Goal: Task Accomplishment & Management: Manage account settings

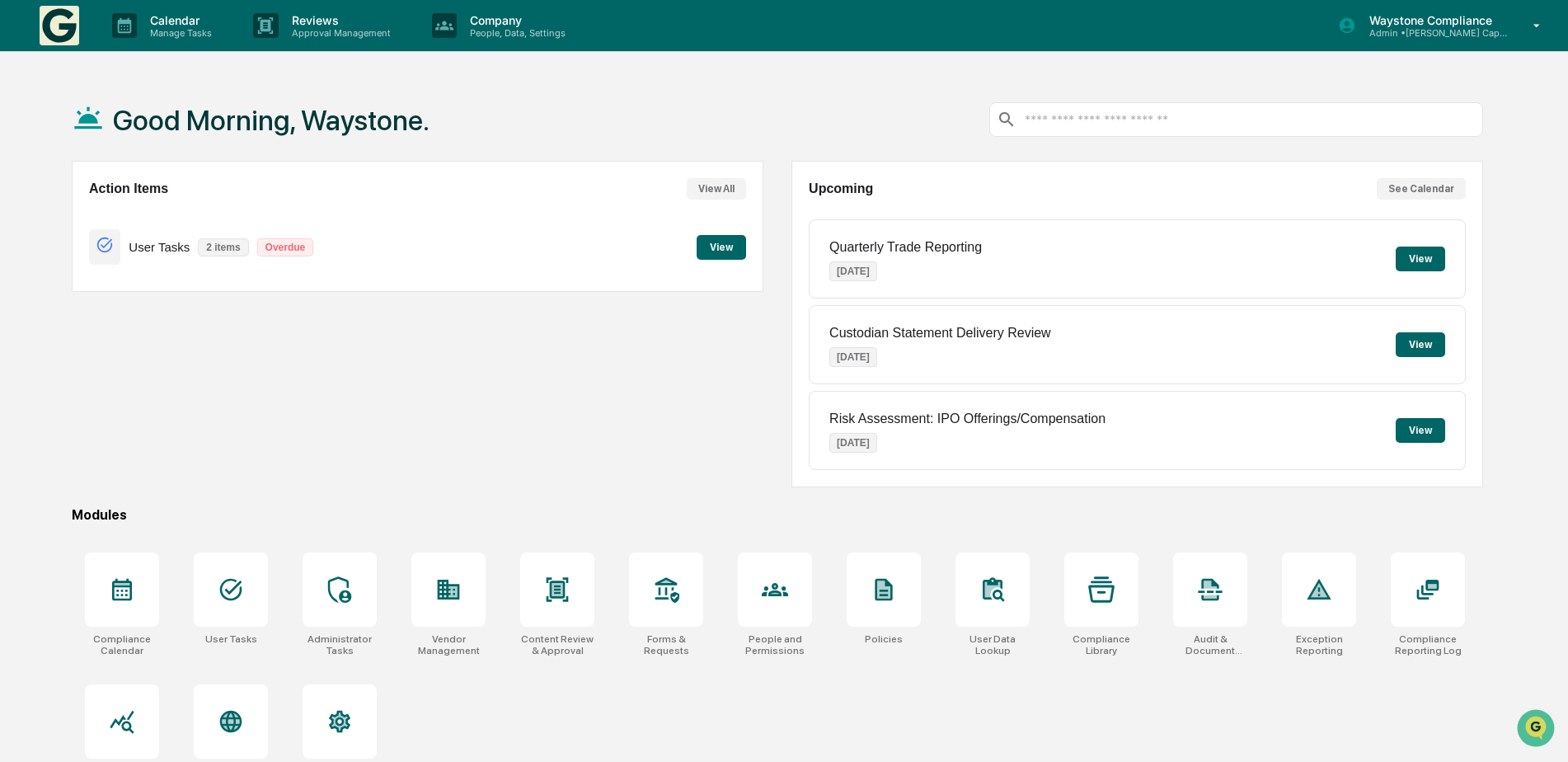
click at [70, 28] on img at bounding box center [59, 25] width 39 height 39
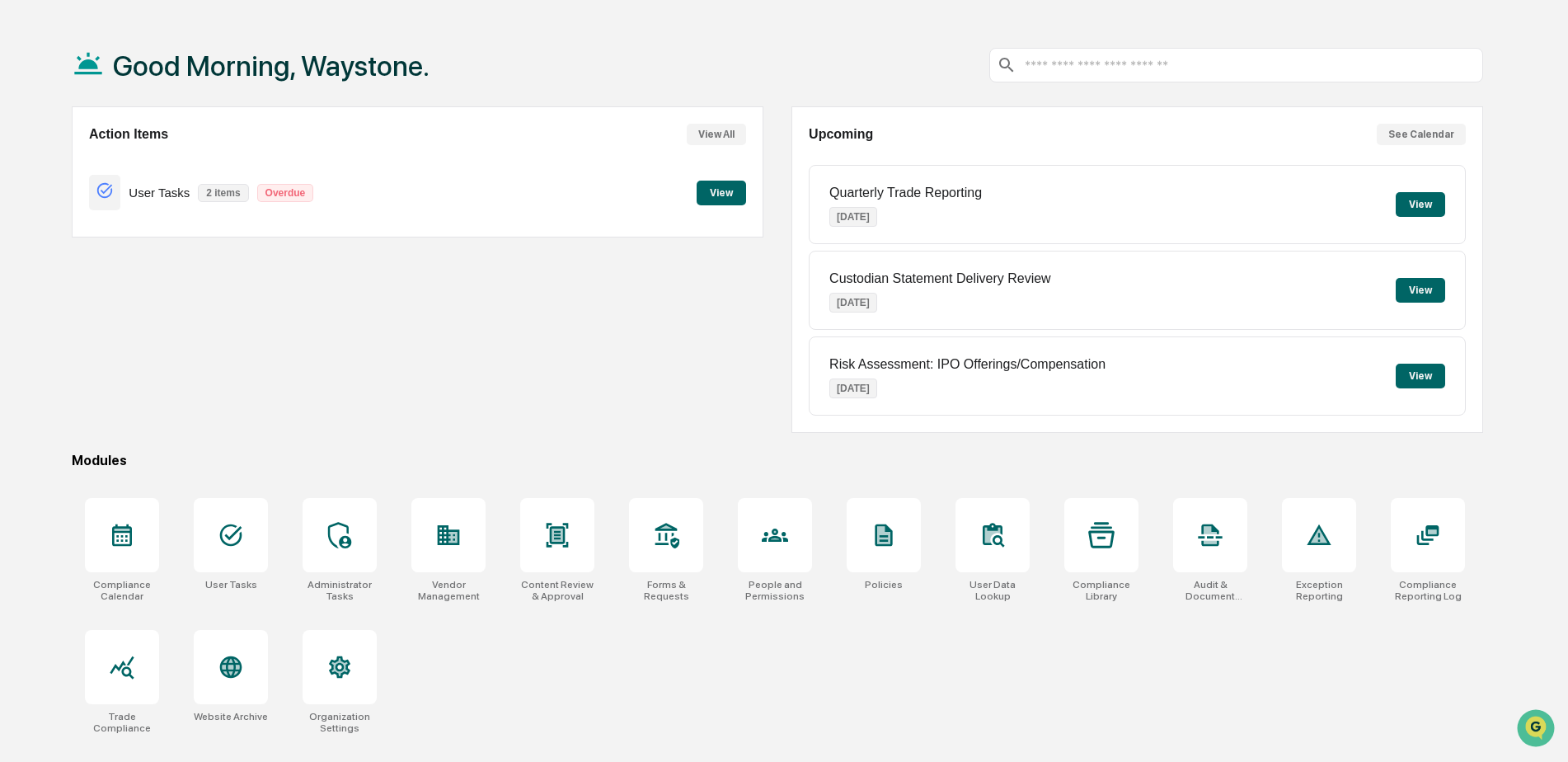
scroll to position [78, 0]
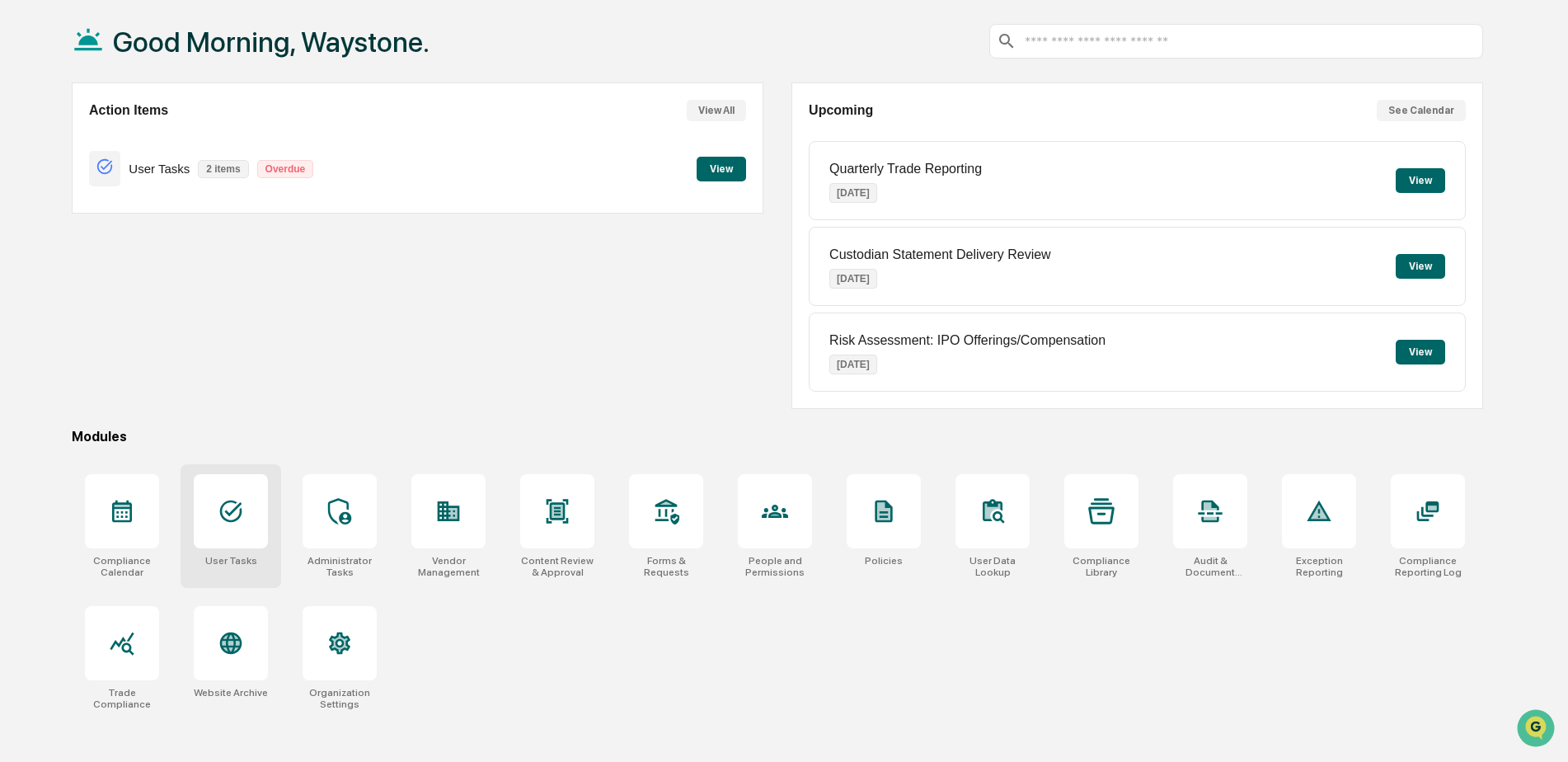
click at [223, 515] on icon at bounding box center [231, 511] width 26 height 26
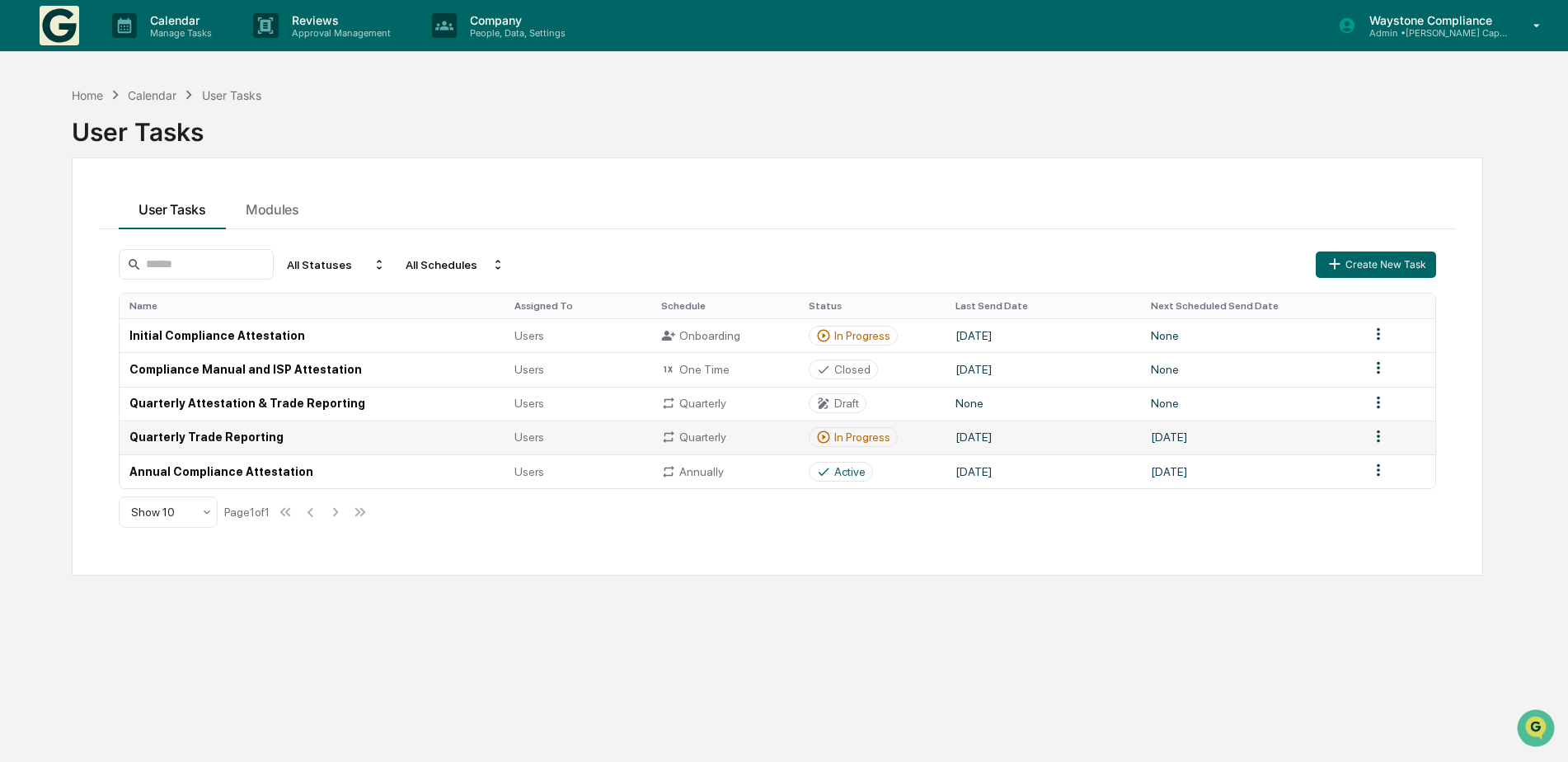
click at [250, 444] on td "Quarterly Trade Reporting" at bounding box center [312, 437] width 385 height 34
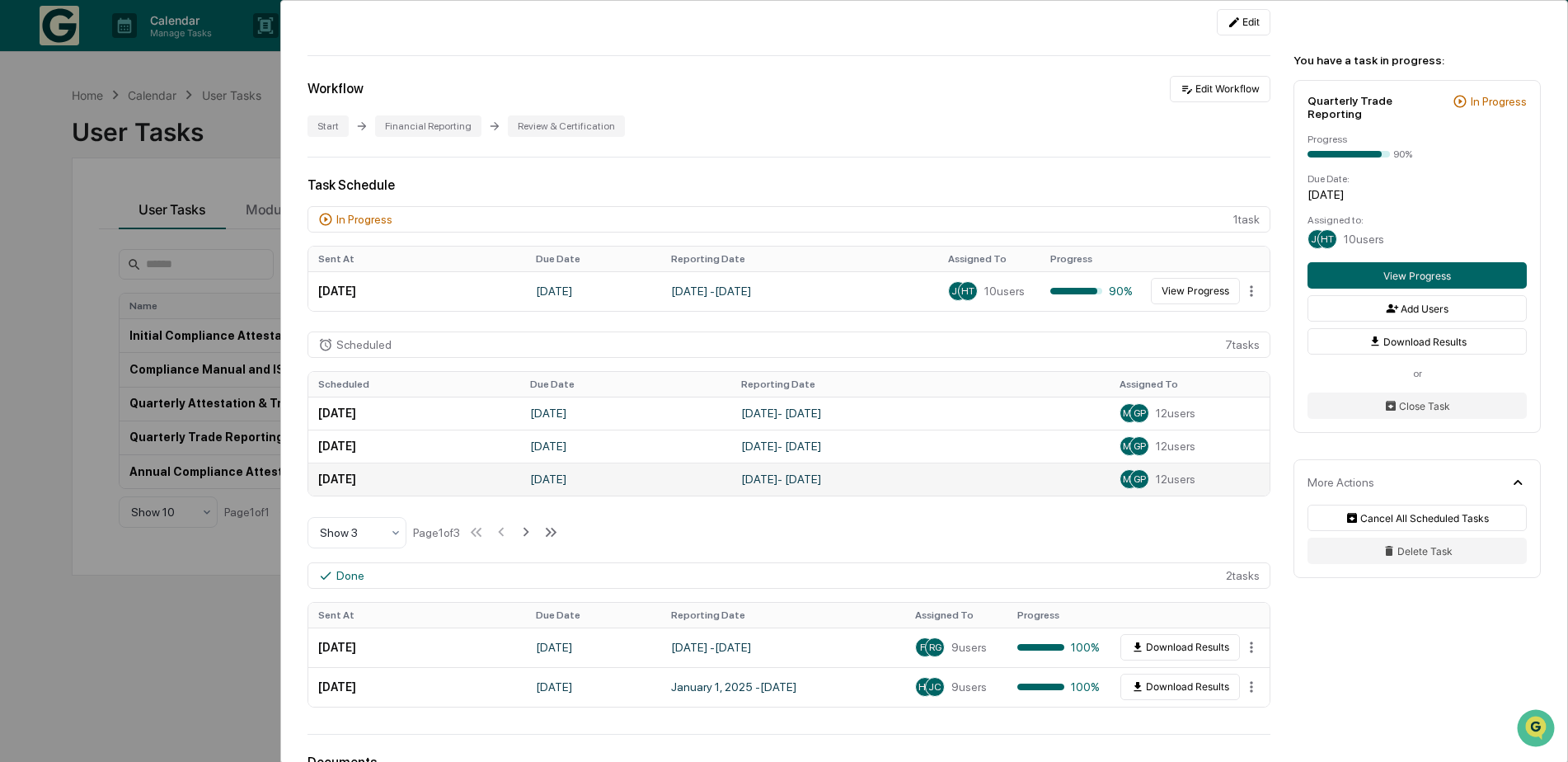
scroll to position [239, 0]
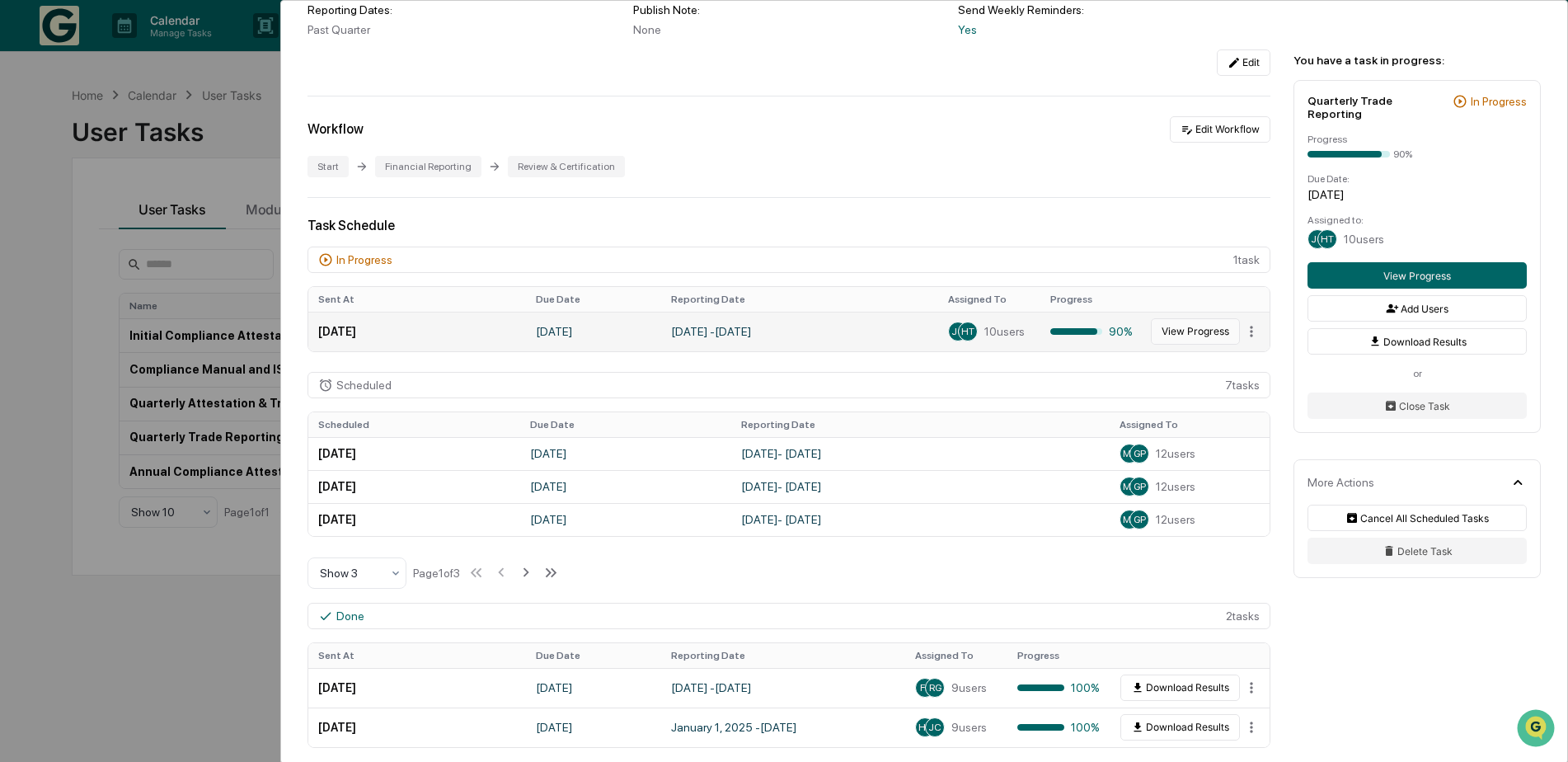
click at [1198, 327] on button "View Progress" at bounding box center [1194, 332] width 89 height 26
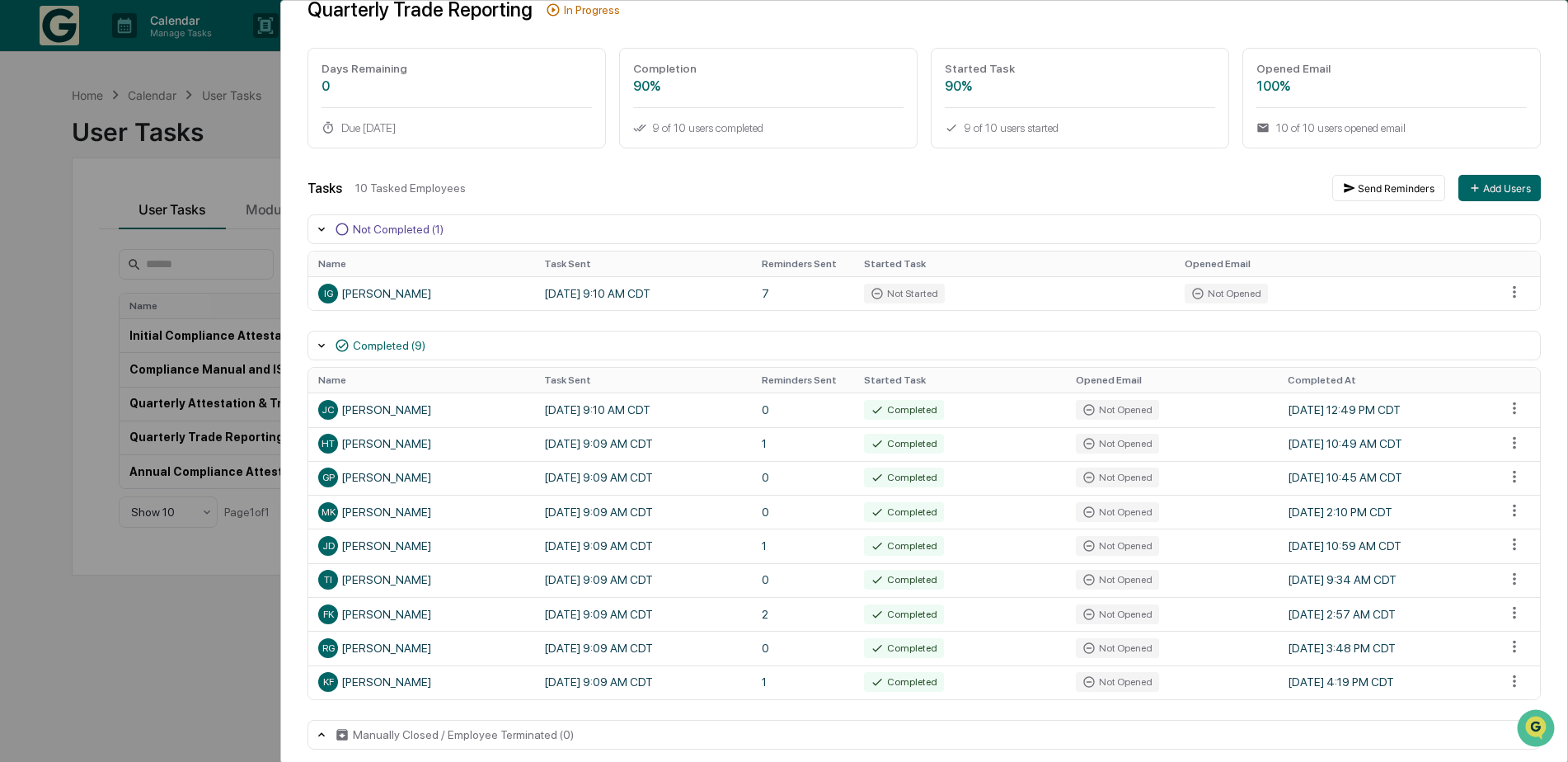
scroll to position [95, 0]
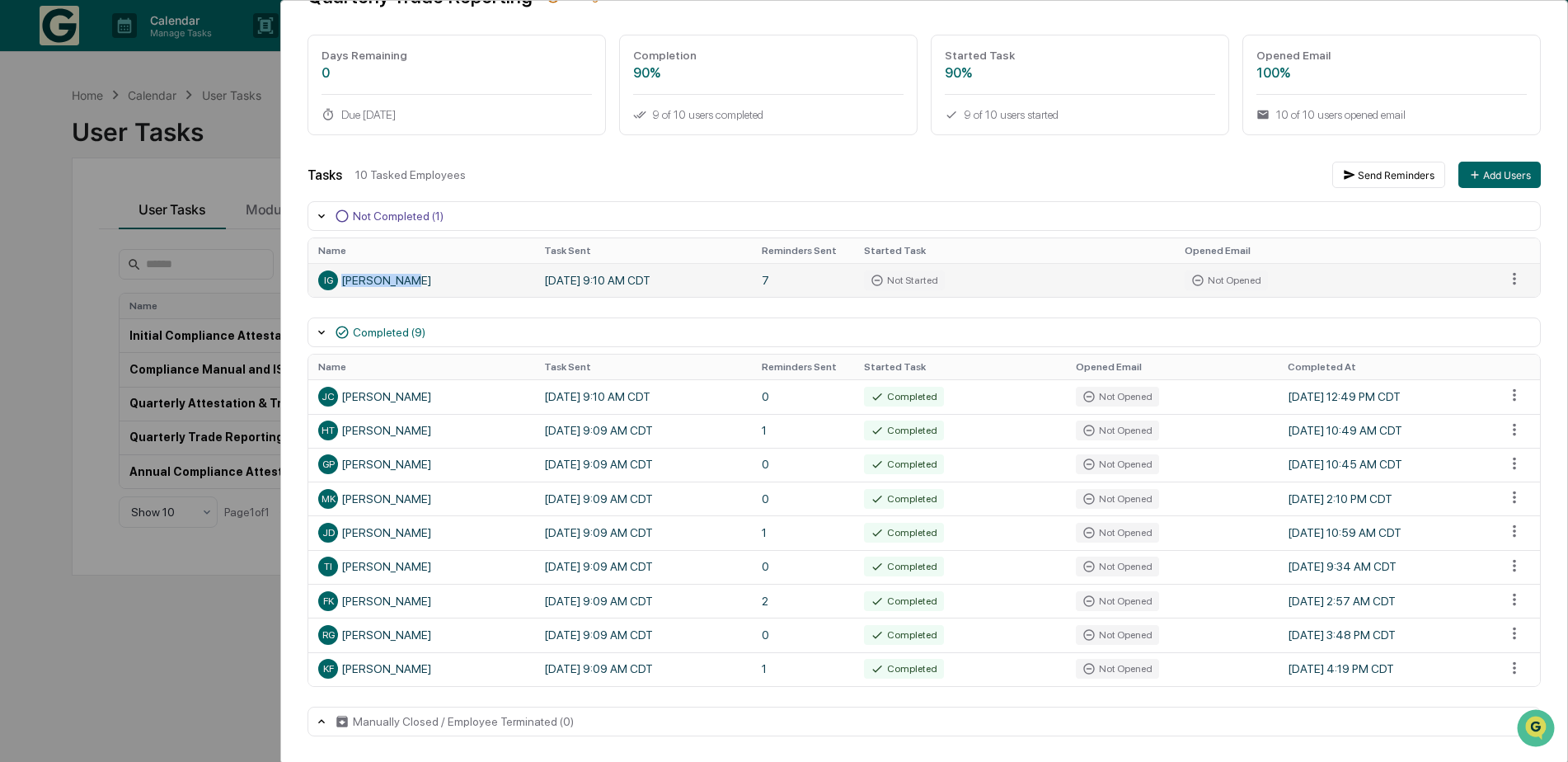
drag, startPoint x: 416, startPoint y: 285, endPoint x: 395, endPoint y: 283, distance: 21.1
click at [395, 283] on div "IG [PERSON_NAME]" at bounding box center [421, 280] width 206 height 20
copy div "[PERSON_NAME]"
click at [1507, 281] on html "Calendar Manage Tasks Reviews Approval Management Company People, Data, Setting…" at bounding box center [784, 381] width 1568 height 762
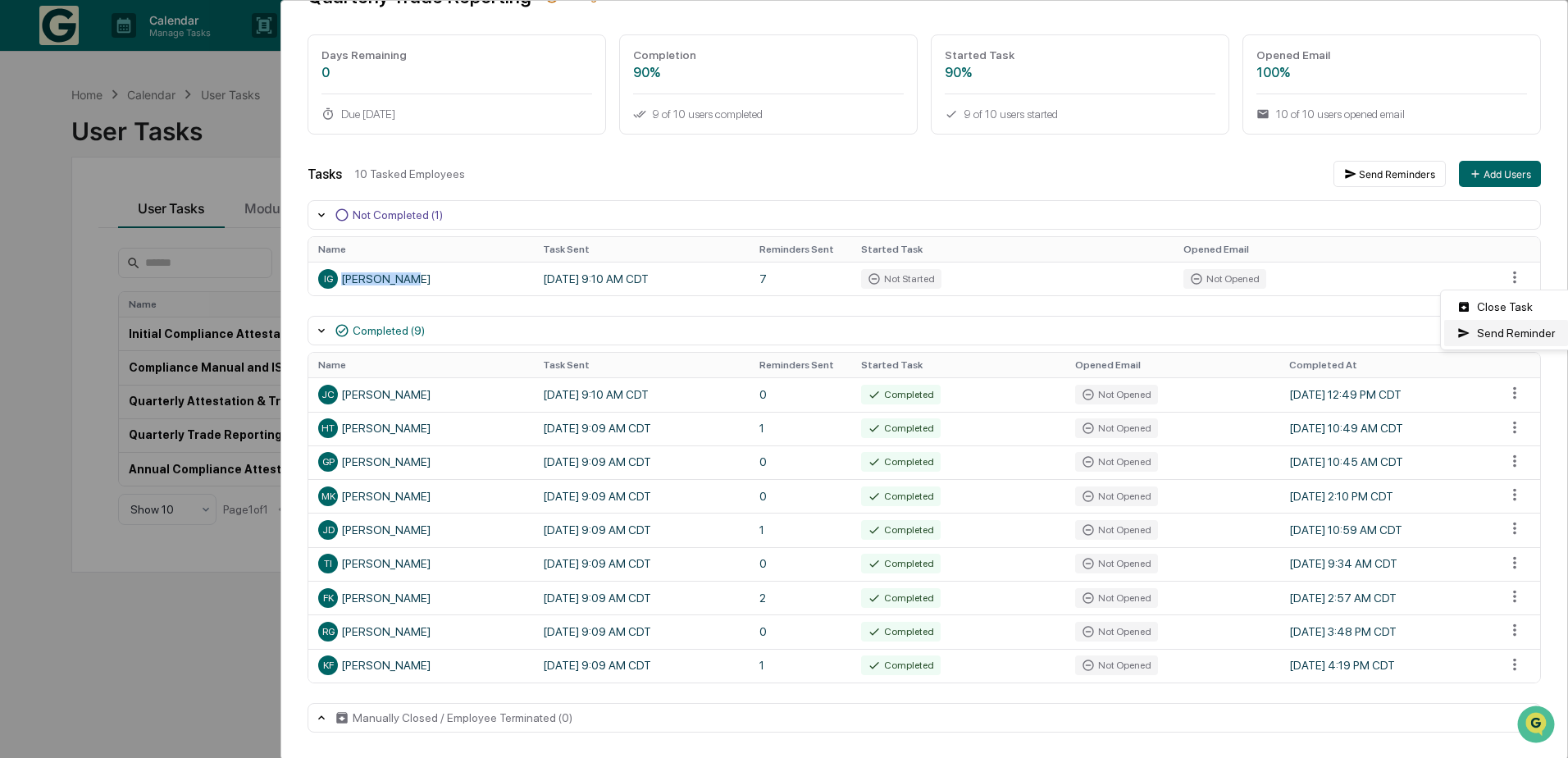
click at [1490, 332] on div "Send Reminder" at bounding box center [1505, 333] width 124 height 26
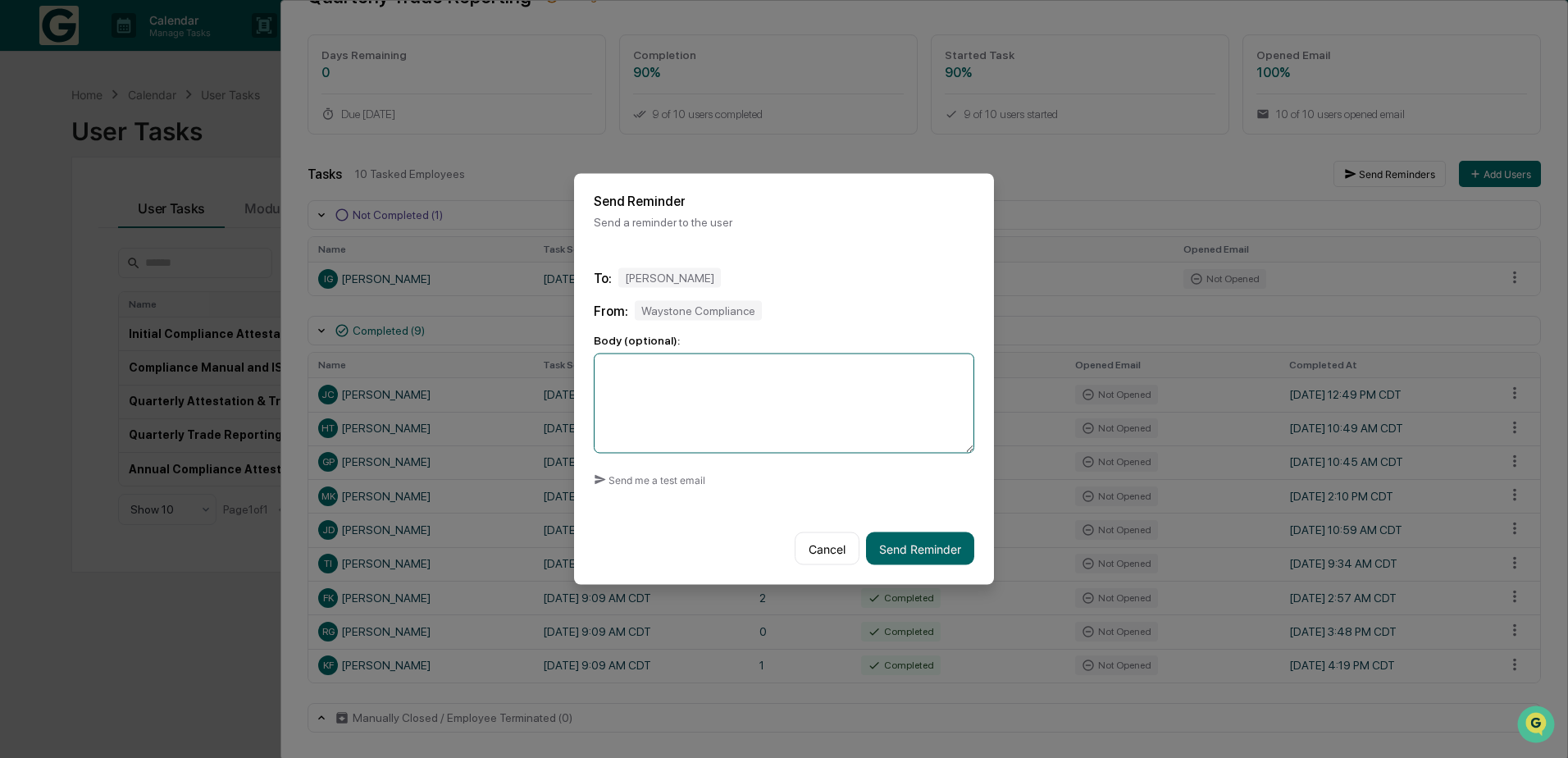
click at [678, 434] on textarea at bounding box center [784, 403] width 381 height 100
click at [607, 370] on textarea "**********" at bounding box center [784, 403] width 381 height 100
click at [605, 393] on textarea "**********" at bounding box center [784, 403] width 381 height 100
type textarea "**********"
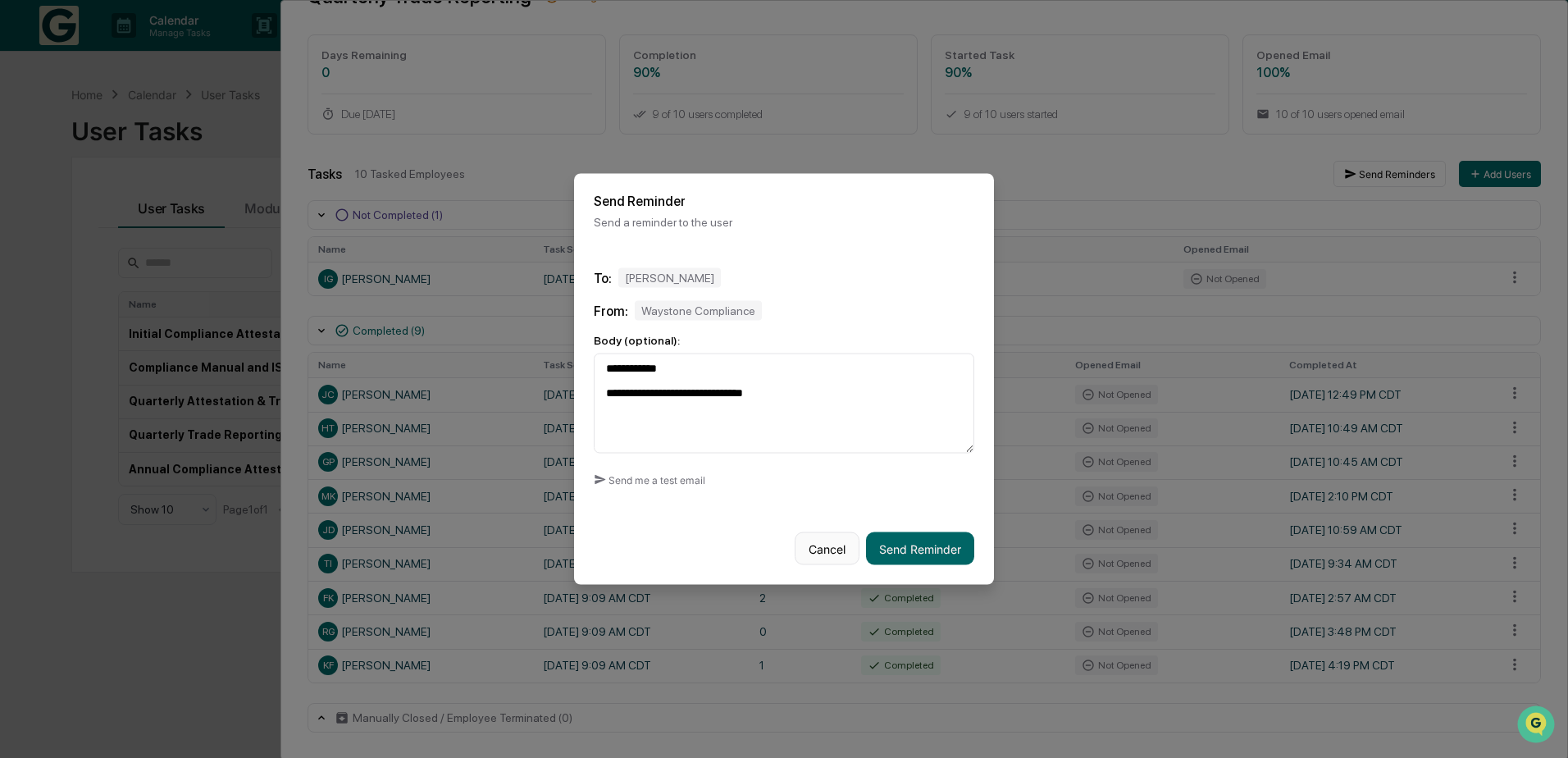
click at [818, 555] on button "Cancel" at bounding box center [827, 548] width 65 height 33
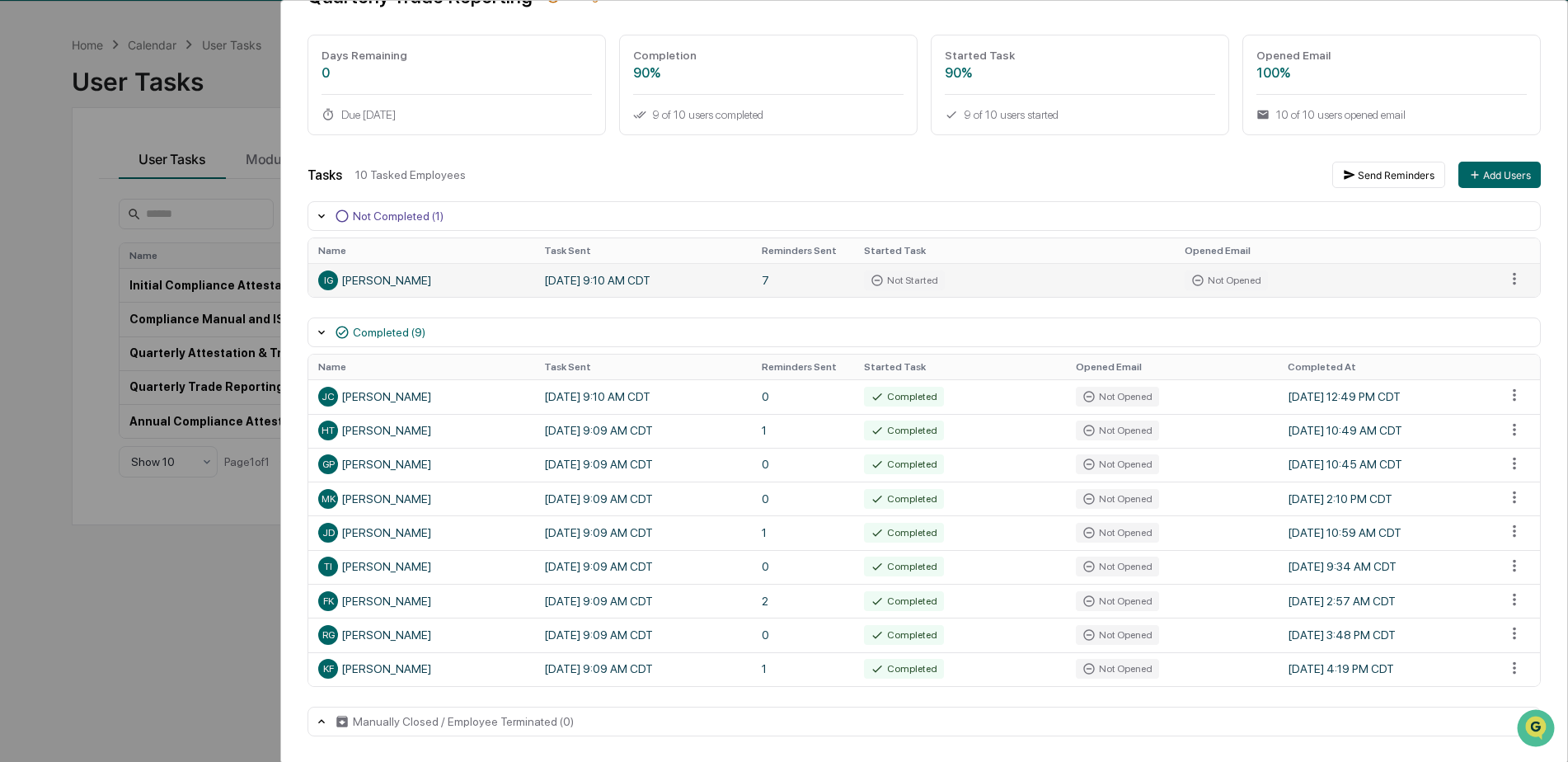
scroll to position [78, 0]
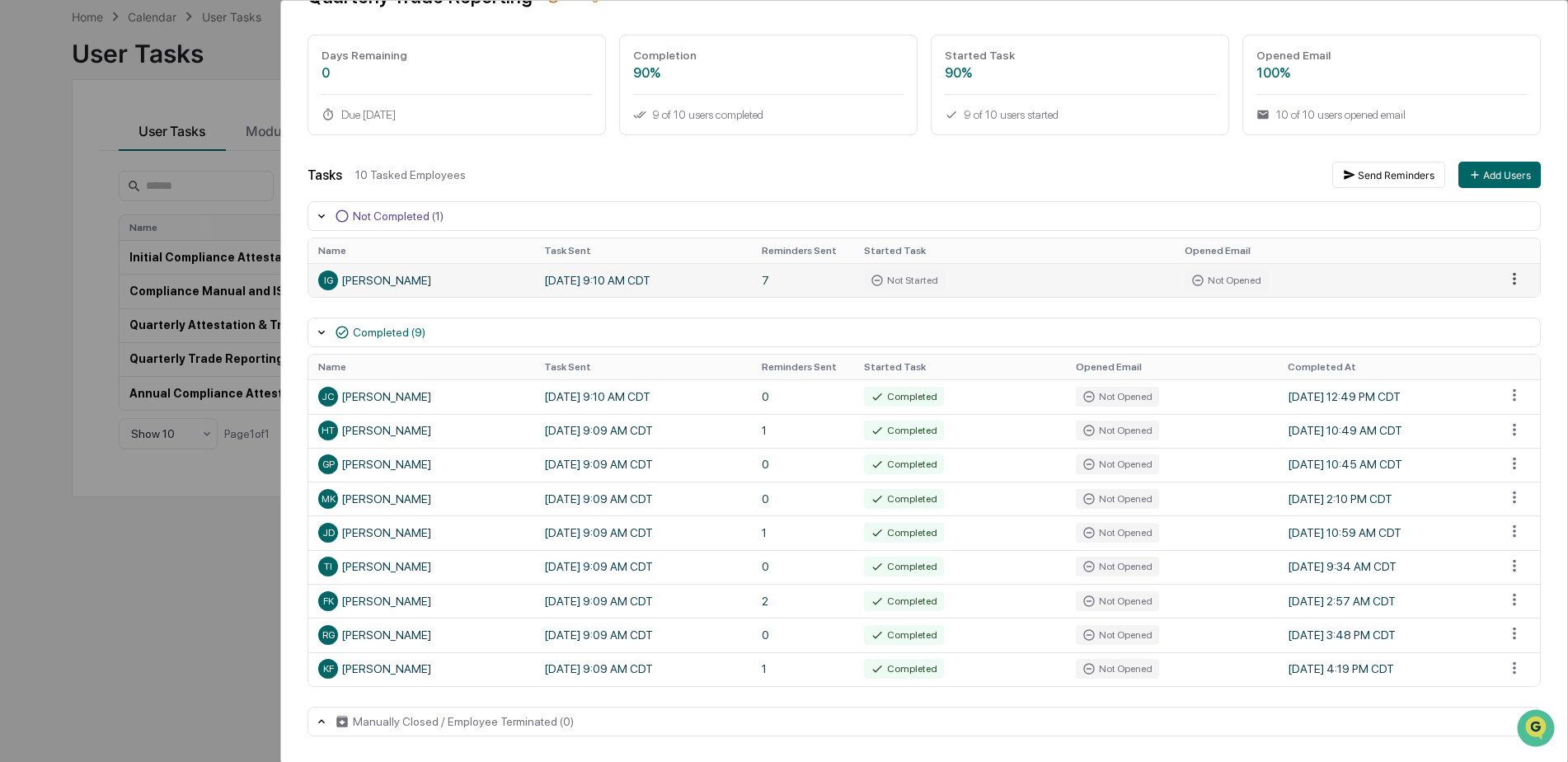
click at [1504, 271] on html "Calendar Manage Tasks Reviews Approval Management Company People, Data, Setting…" at bounding box center [784, 303] width 1568 height 762
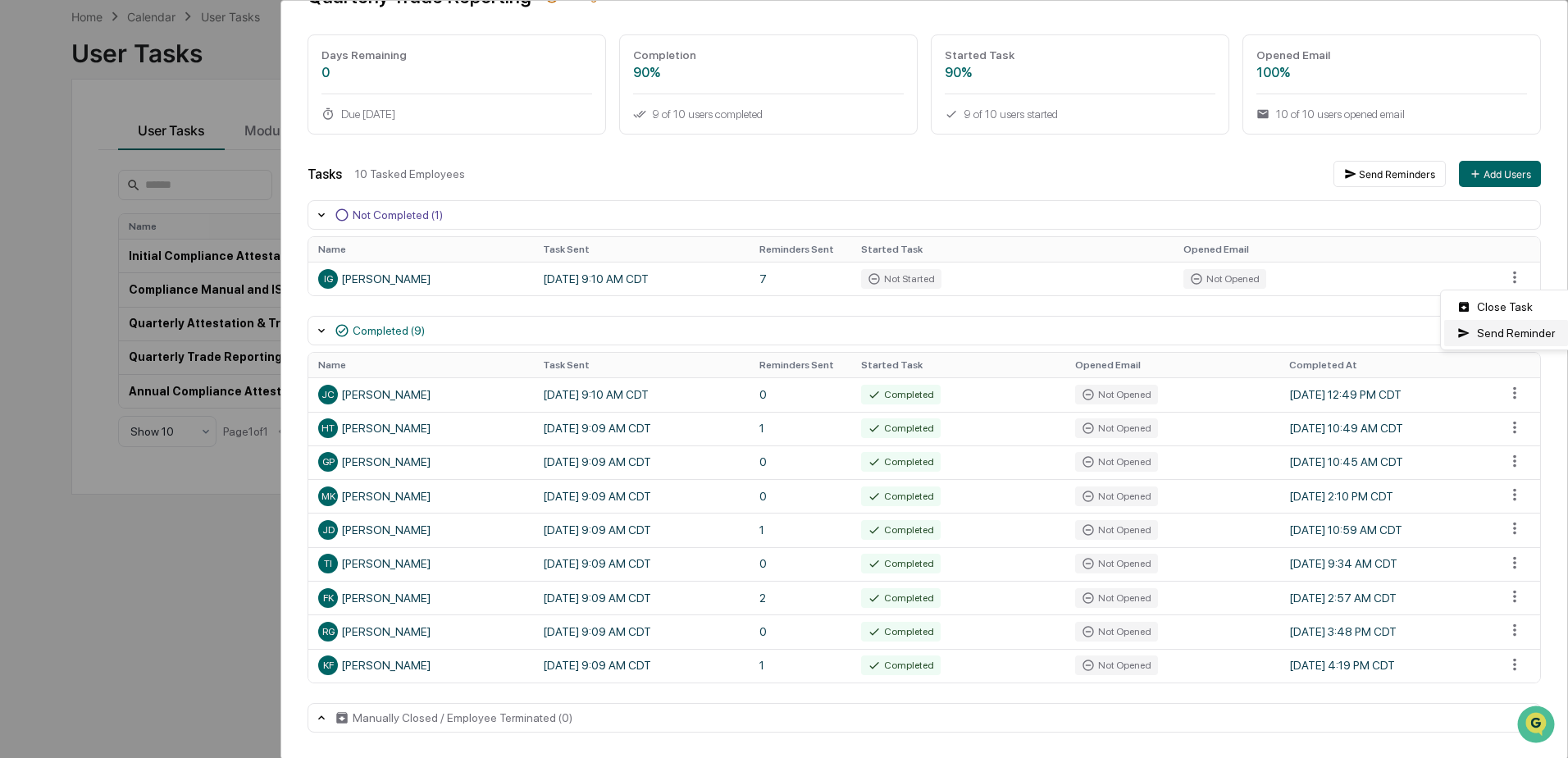
click at [1488, 339] on div "Send Reminder" at bounding box center [1505, 333] width 124 height 26
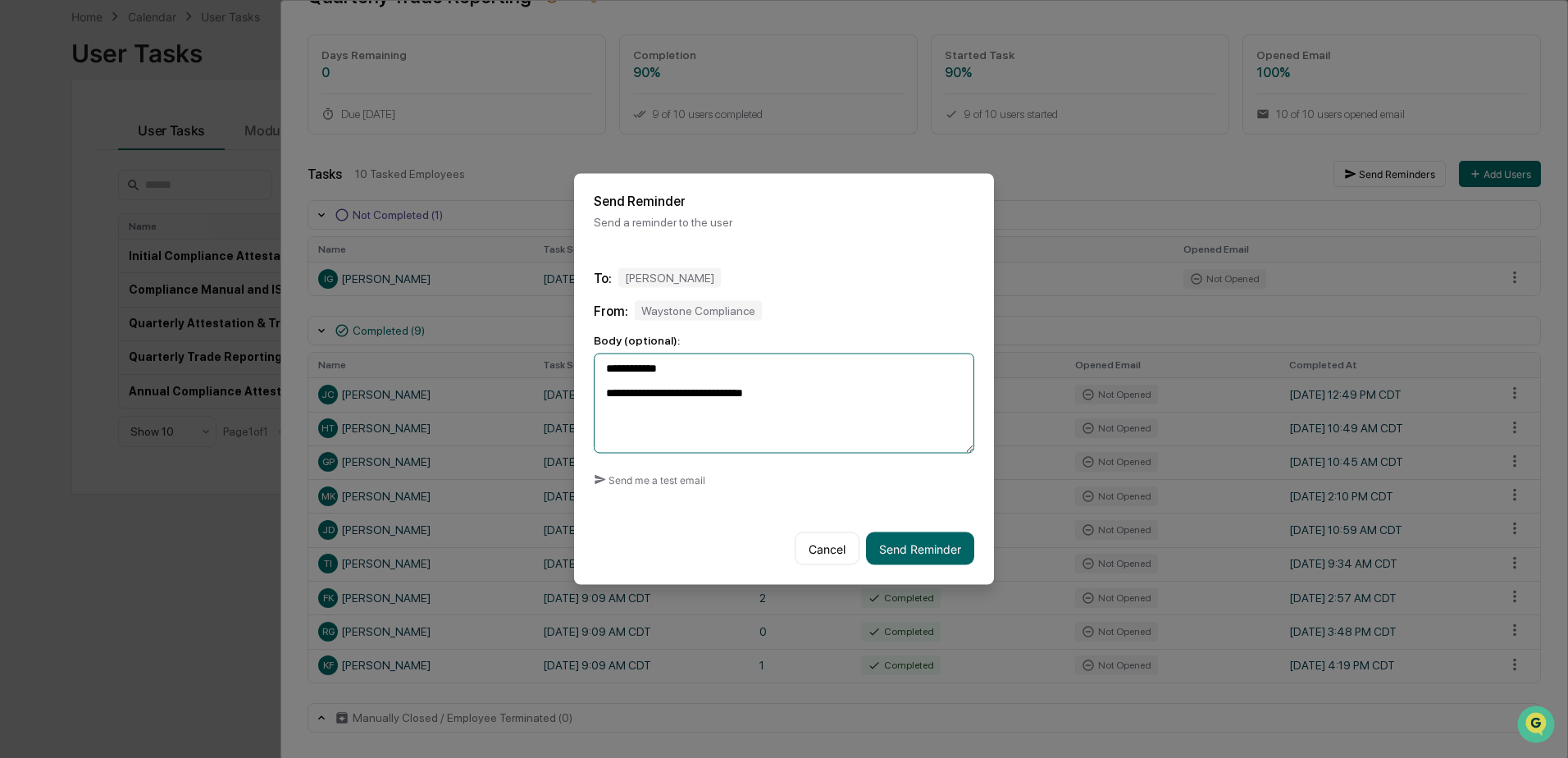
drag, startPoint x: 754, startPoint y: 405, endPoint x: 575, endPoint y: 373, distance: 181.8
click at [575, 373] on div "**********" at bounding box center [784, 380] width 420 height 264
type textarea "**********"
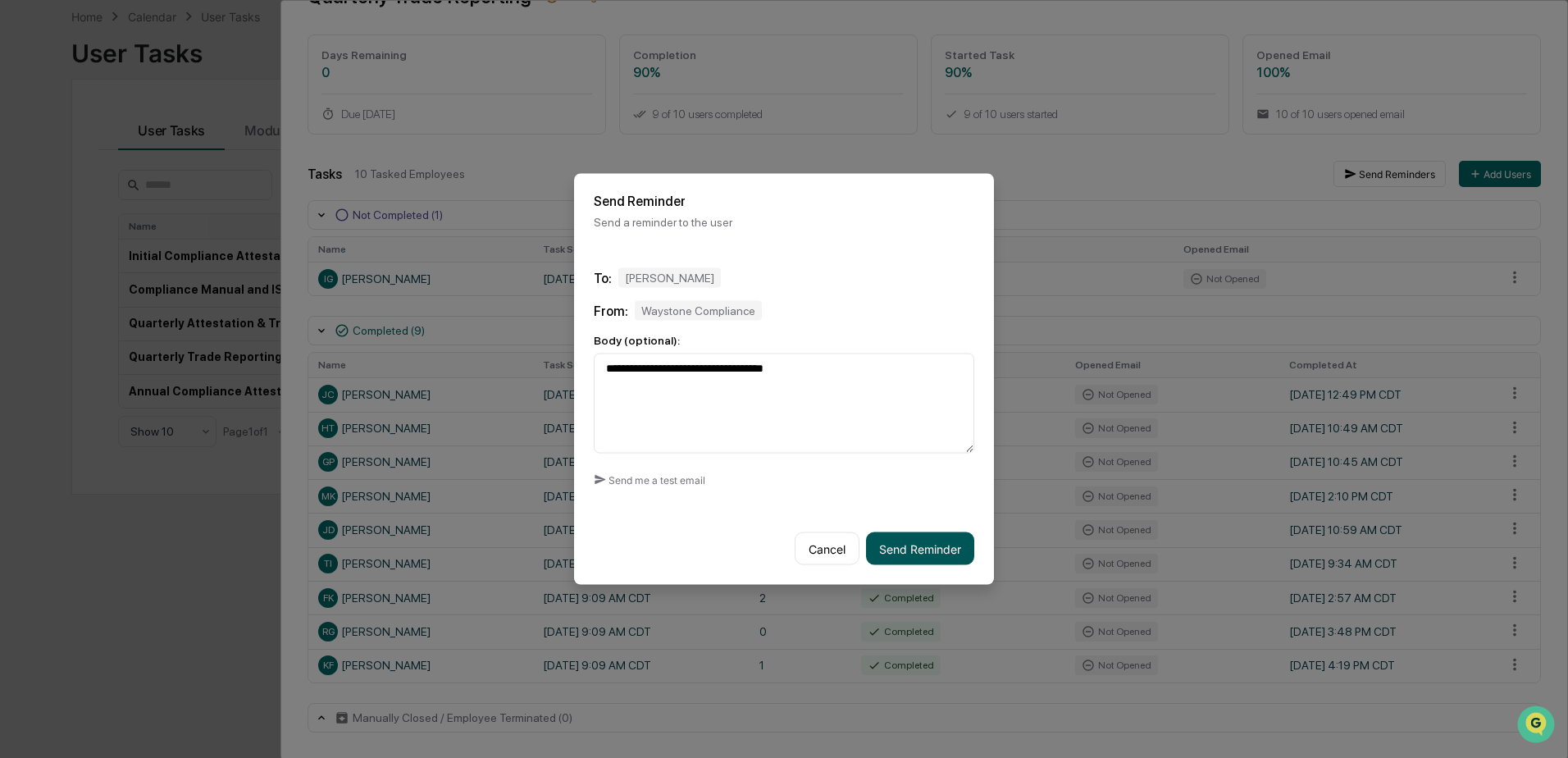
click at [934, 562] on button "Send Reminder" at bounding box center [920, 548] width 109 height 33
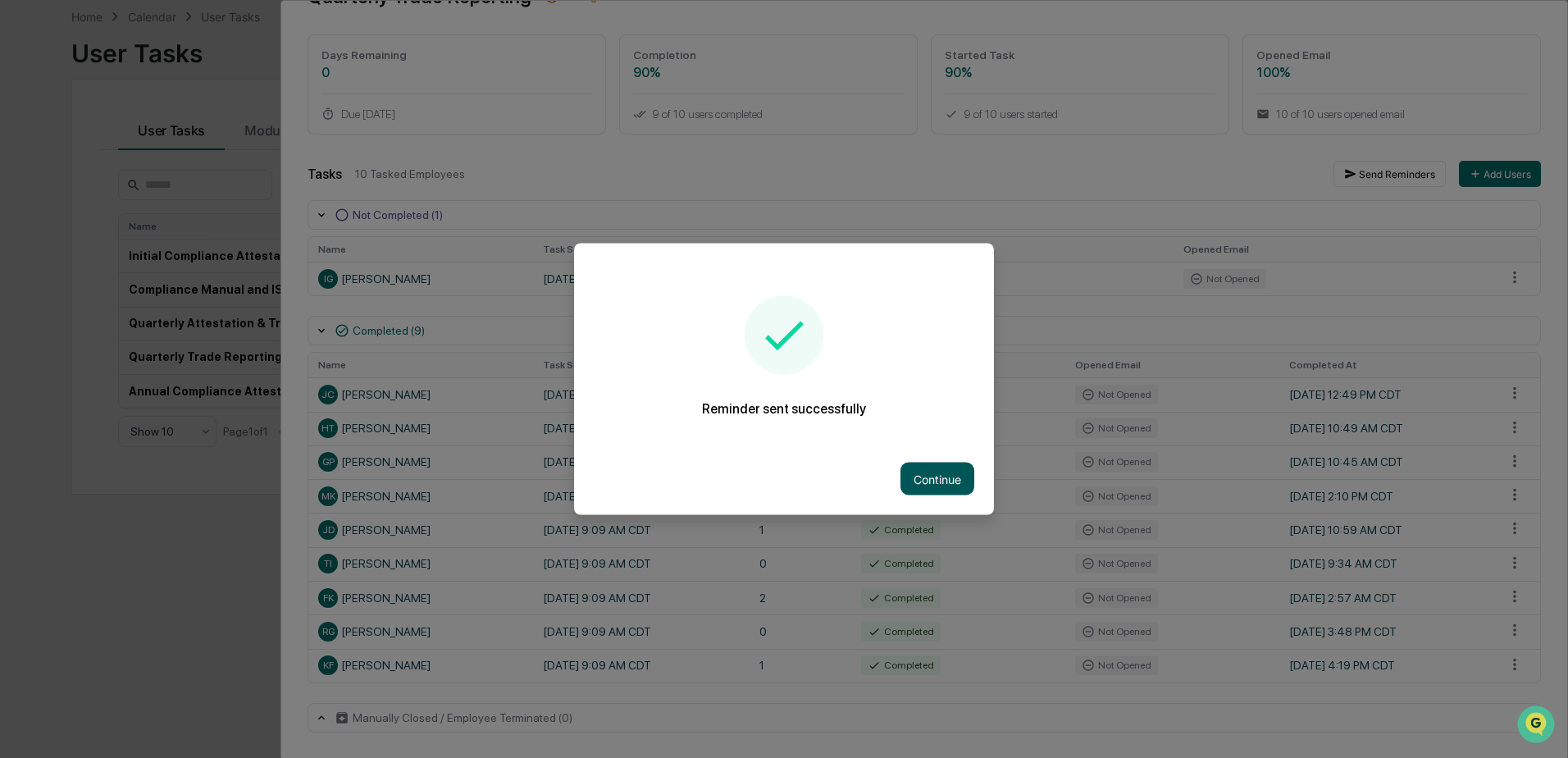
click at [935, 472] on button "Continue" at bounding box center [936, 478] width 73 height 33
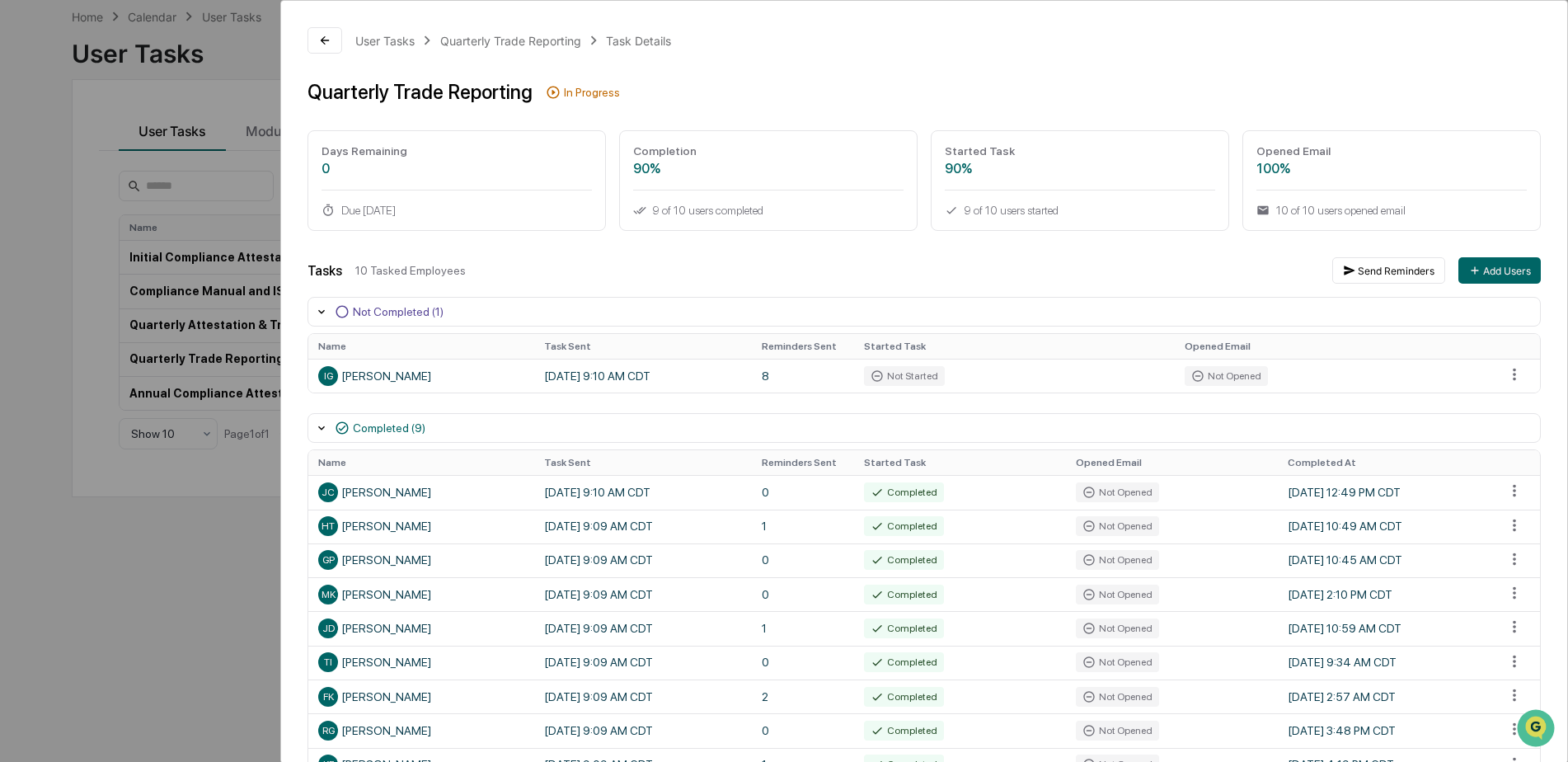
scroll to position [95, 0]
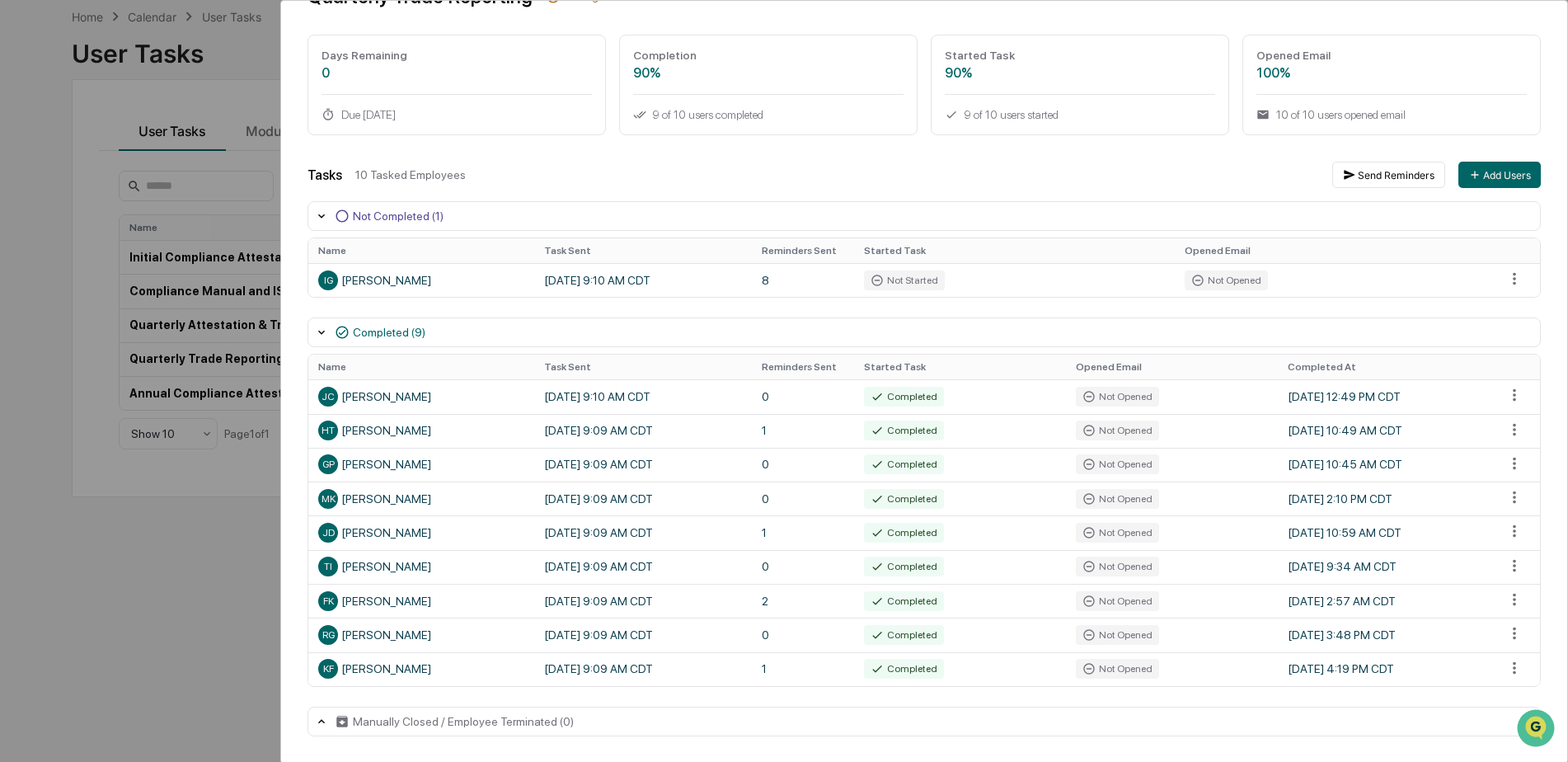
click at [25, 309] on div "User Tasks Quarterly Trade Reporting Task Details Quarterly Trade Reporting In …" at bounding box center [784, 381] width 1568 height 762
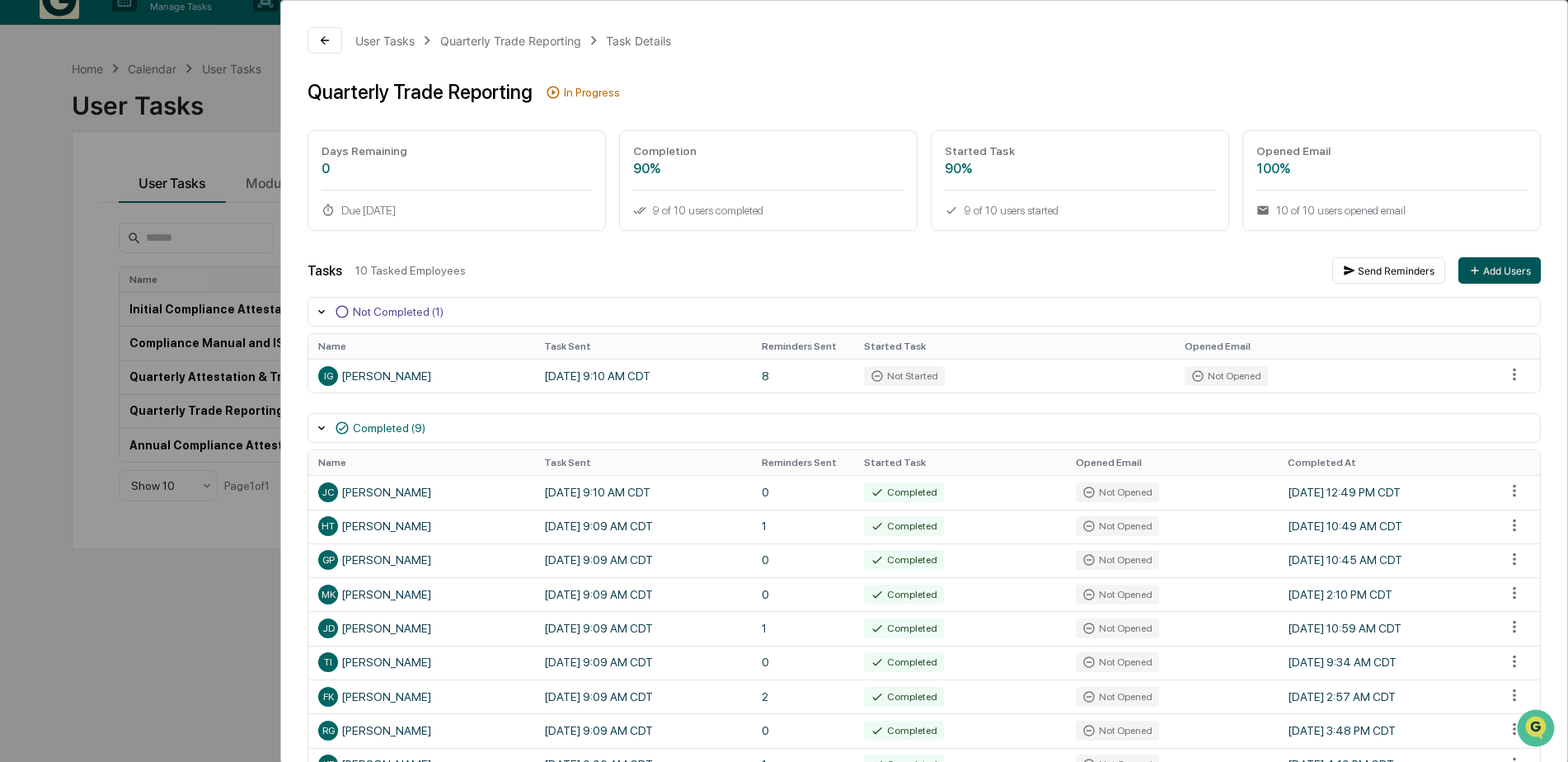
scroll to position [0, 0]
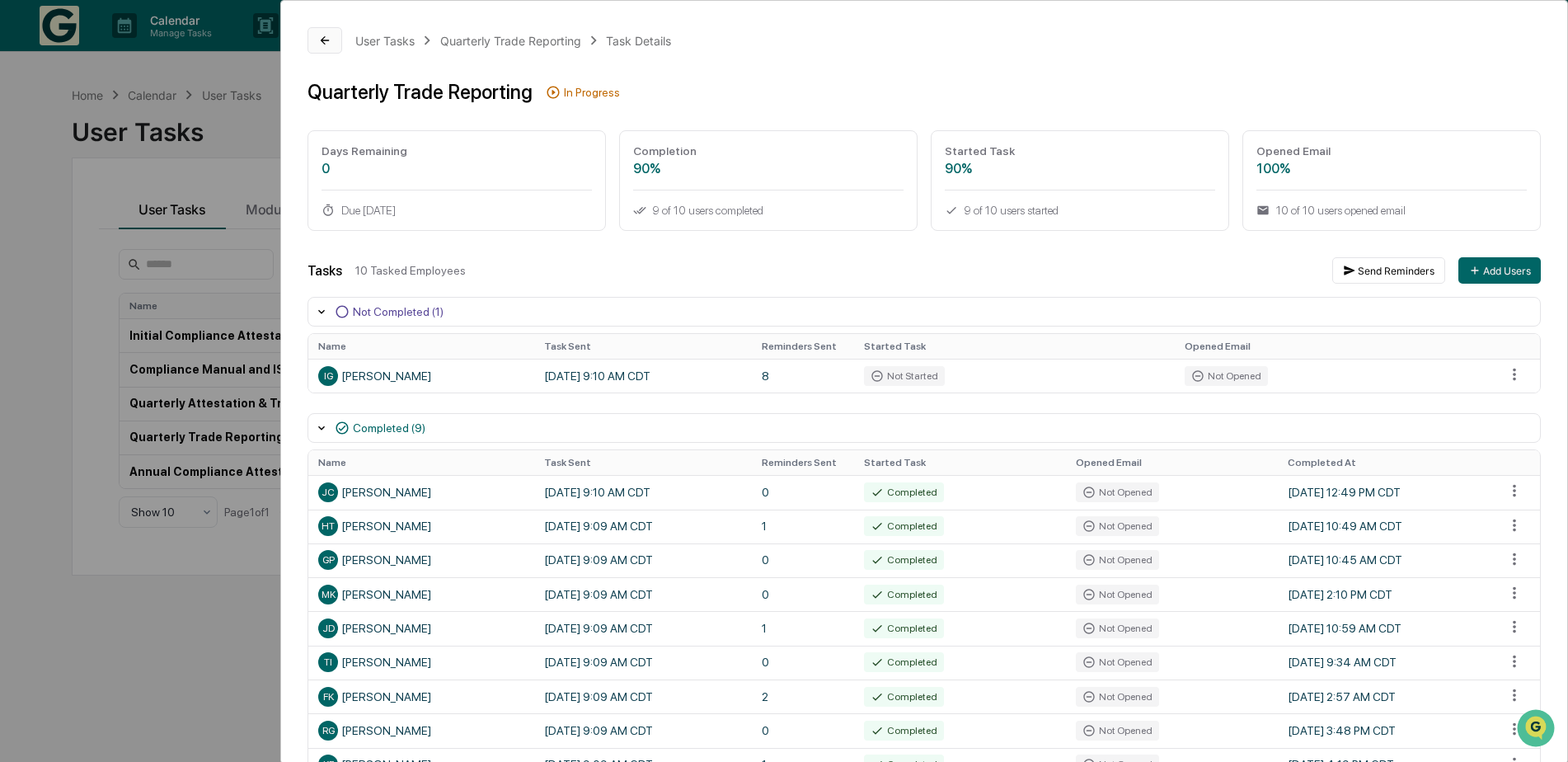
click at [337, 45] on button at bounding box center [324, 40] width 35 height 26
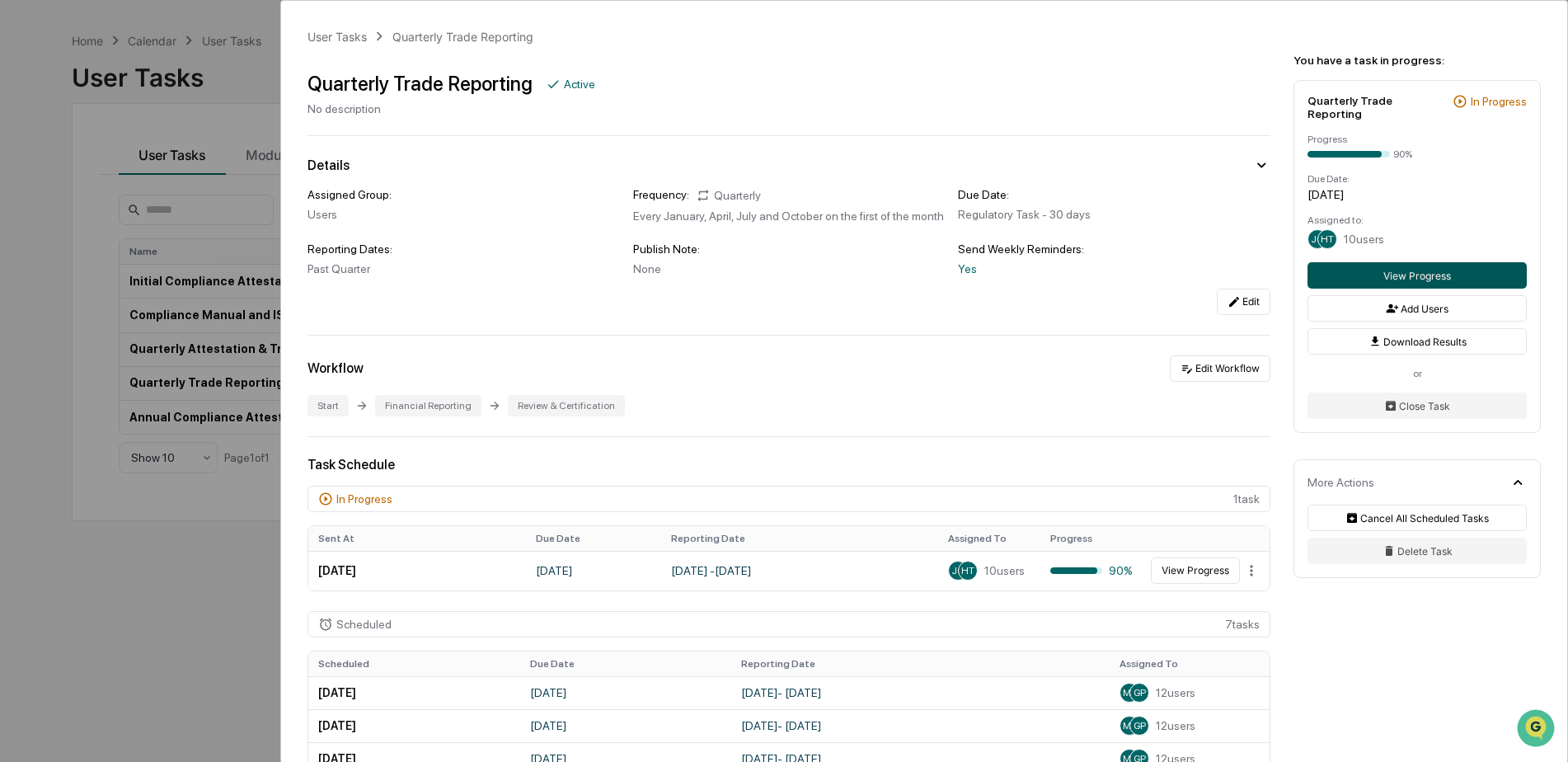
scroll to position [78, 0]
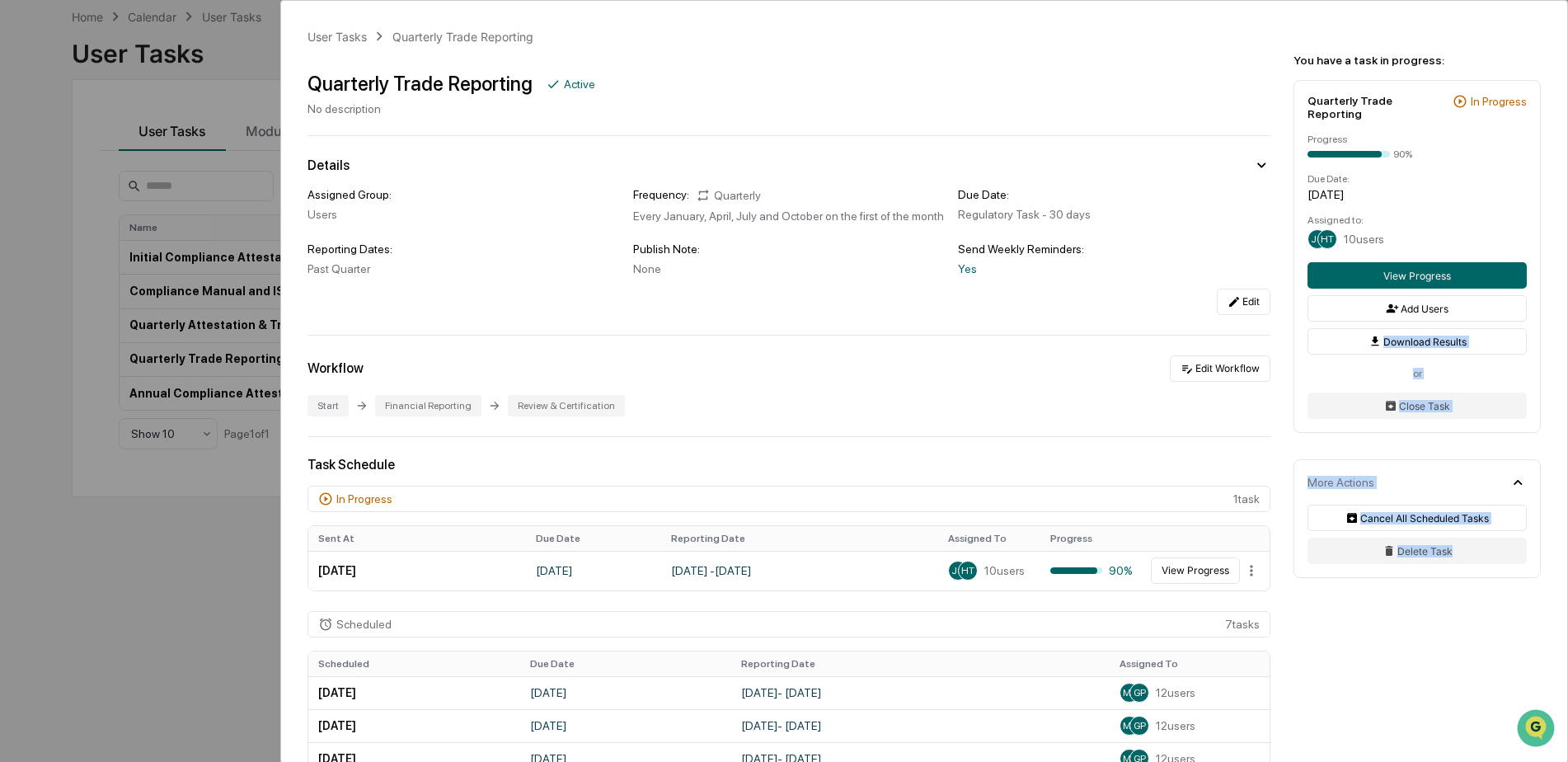
drag, startPoint x: 1563, startPoint y: 305, endPoint x: 1531, endPoint y: 554, distance: 251.0
click at [1531, 554] on div "You have a task in progress: Quarterly Trade Reporting In Progress Progress 90%…" at bounding box center [1420, 303] width 293 height 603
click at [111, 636] on div "User Tasks Quarterly Trade Reporting Quarterly Trade Reporting Active No descri…" at bounding box center [784, 381] width 1568 height 762
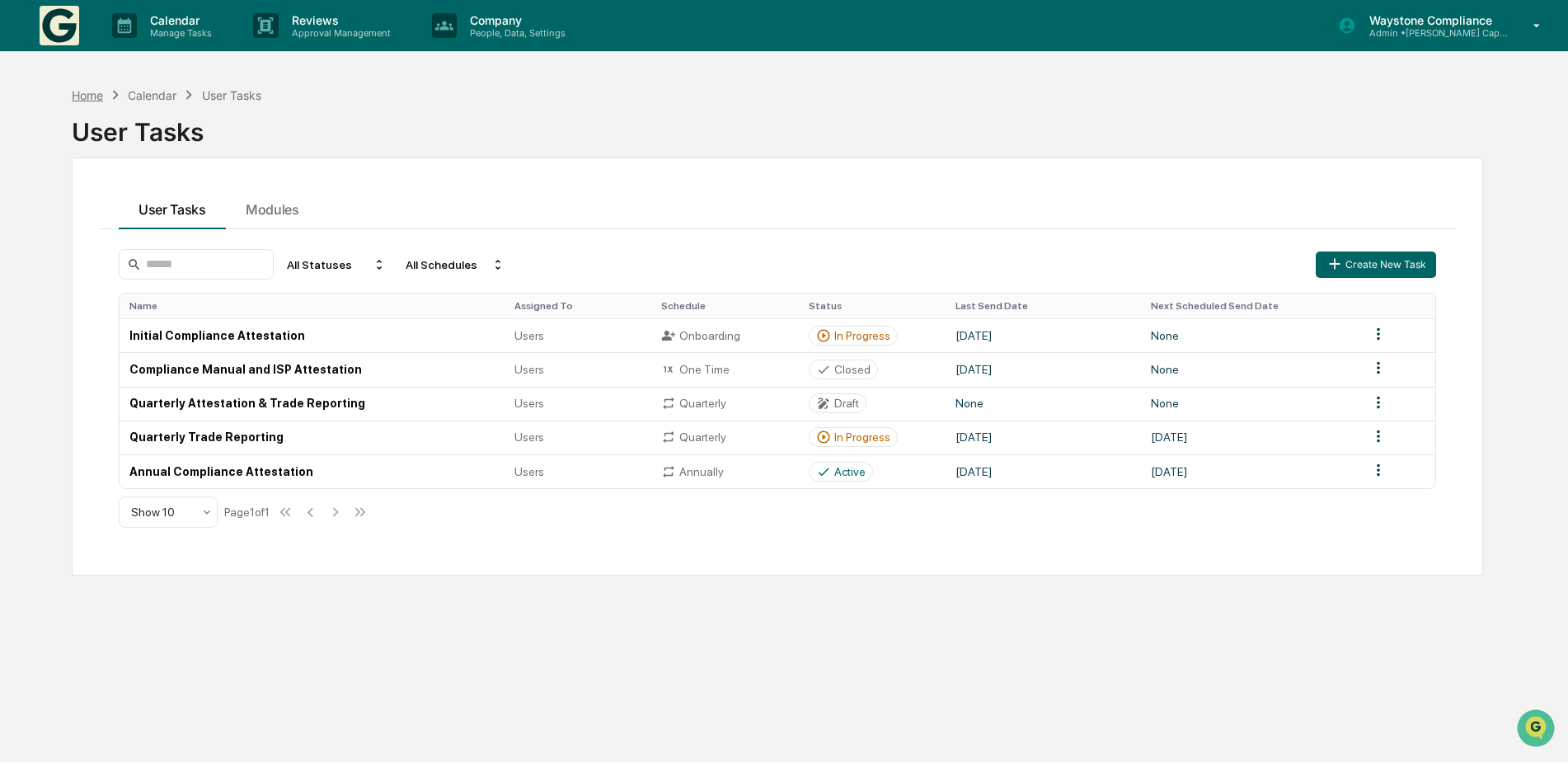
click at [88, 99] on div "Home" at bounding box center [88, 94] width 32 height 14
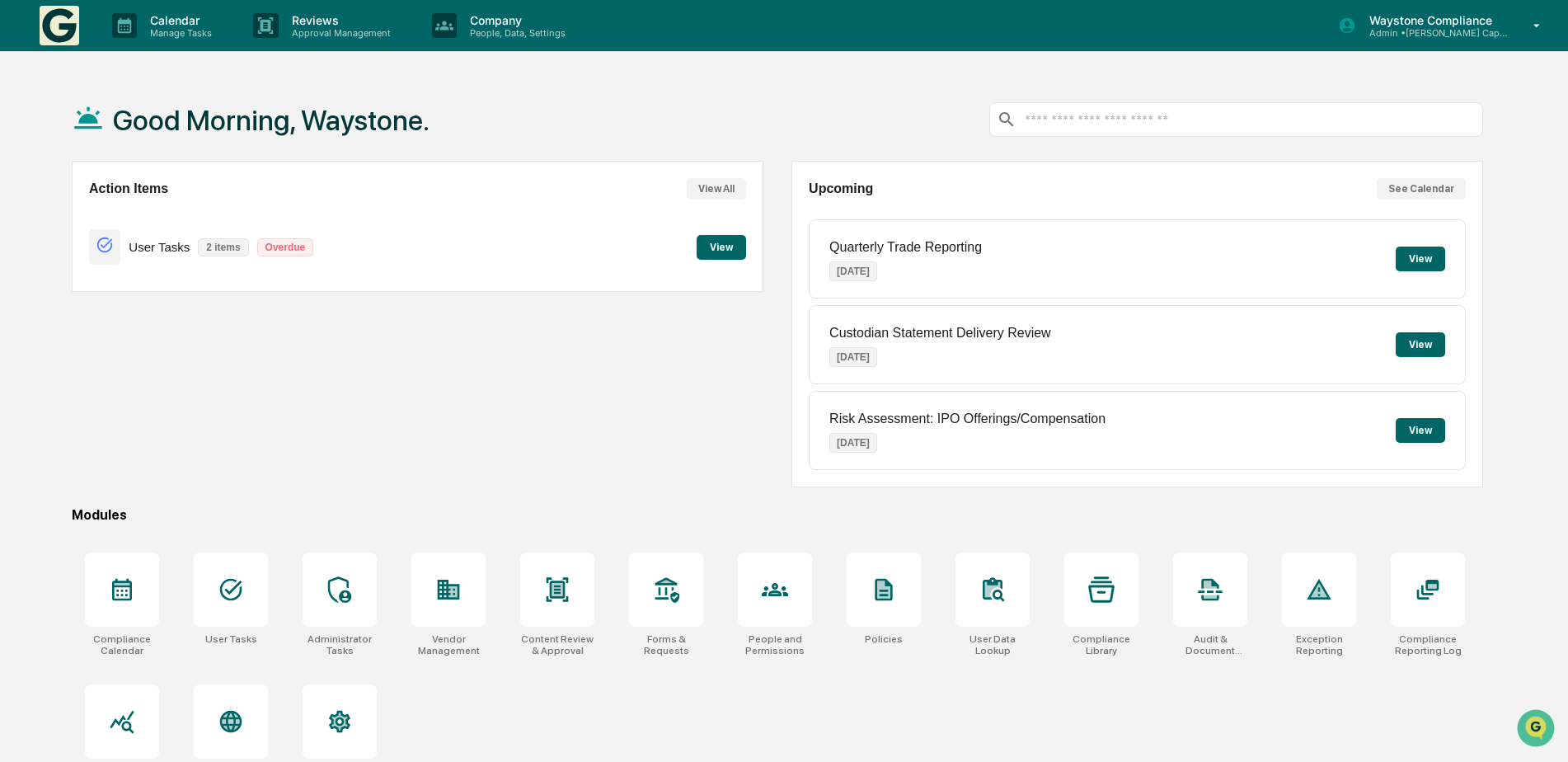
click at [714, 243] on button "View" at bounding box center [721, 247] width 49 height 24
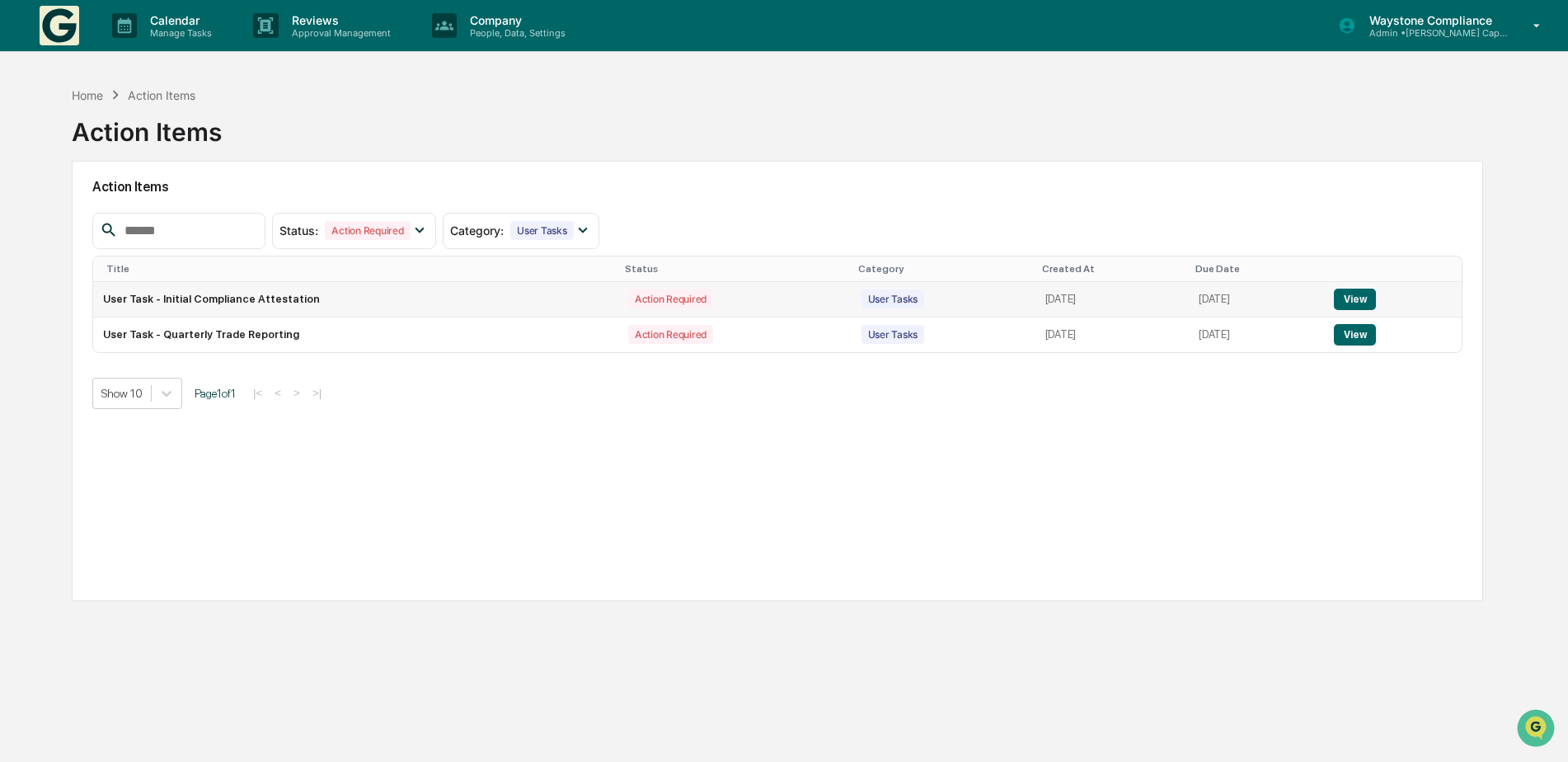
click at [1366, 300] on button "View" at bounding box center [1354, 299] width 42 height 21
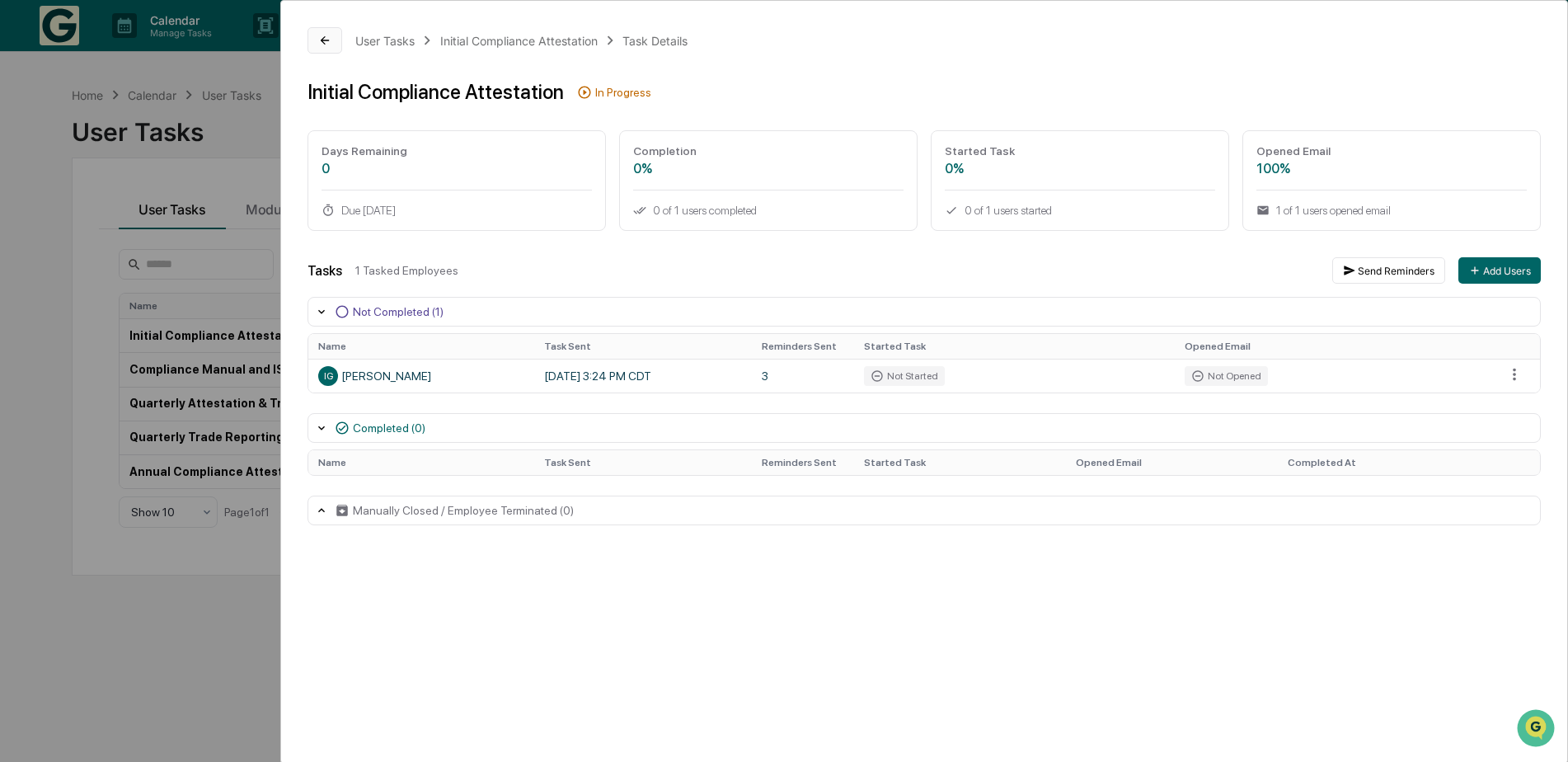
click at [332, 45] on icon at bounding box center [325, 40] width 13 height 13
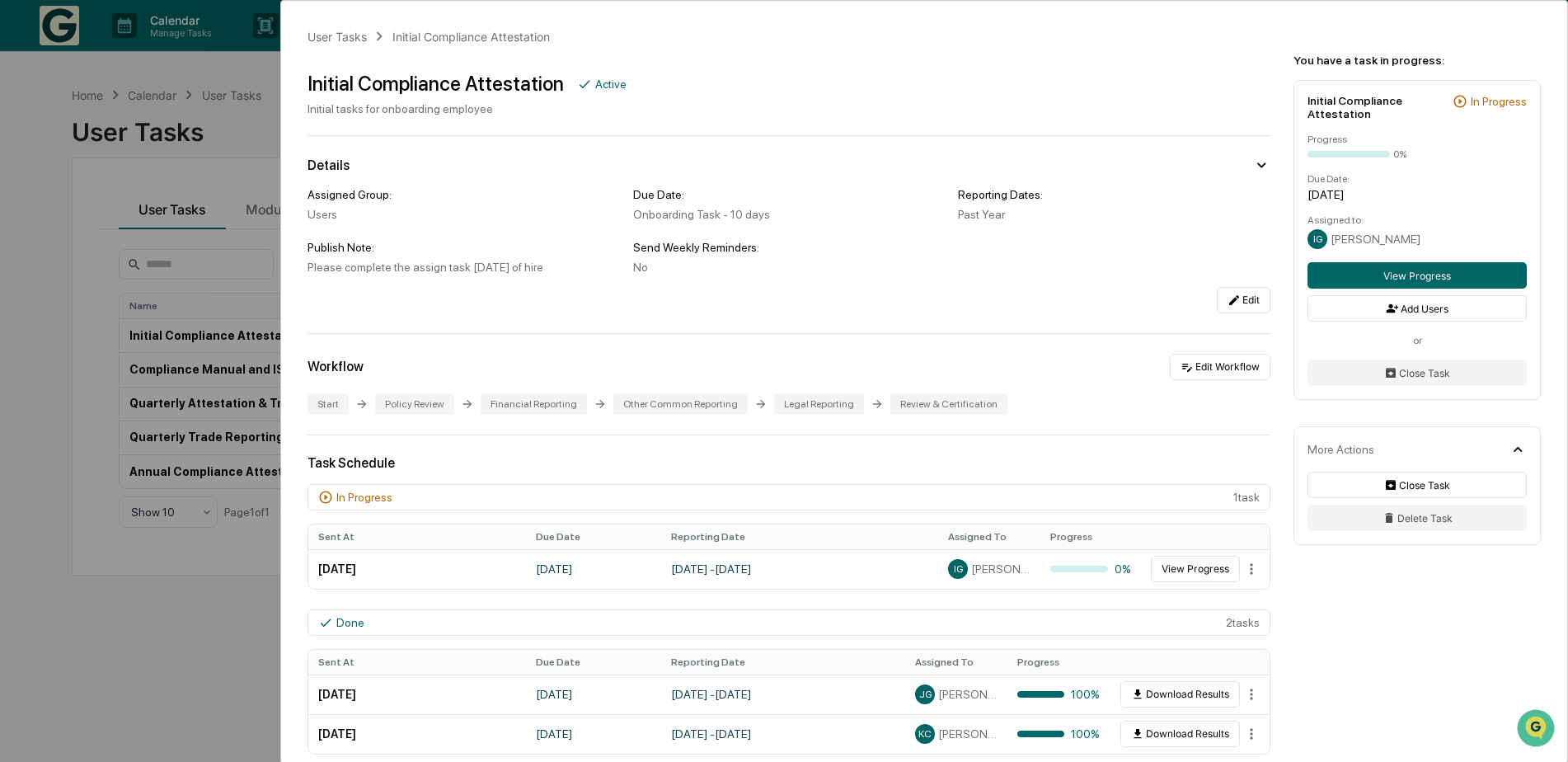
click at [17, 184] on div "User Tasks Initial Compliance Attestation Initial Compliance Attestation Active…" at bounding box center [784, 381] width 1568 height 762
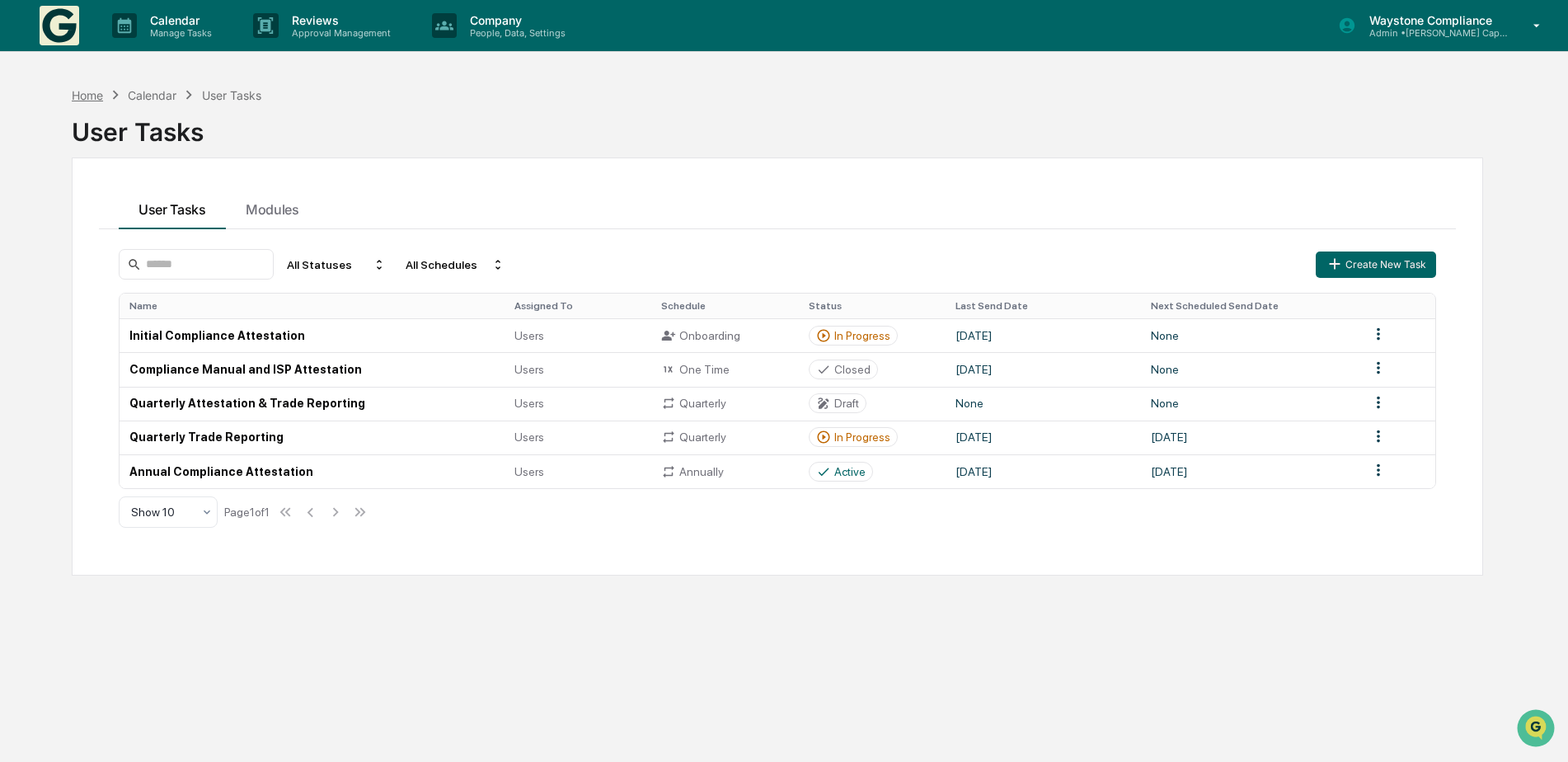
click at [91, 96] on div "Home" at bounding box center [88, 94] width 32 height 14
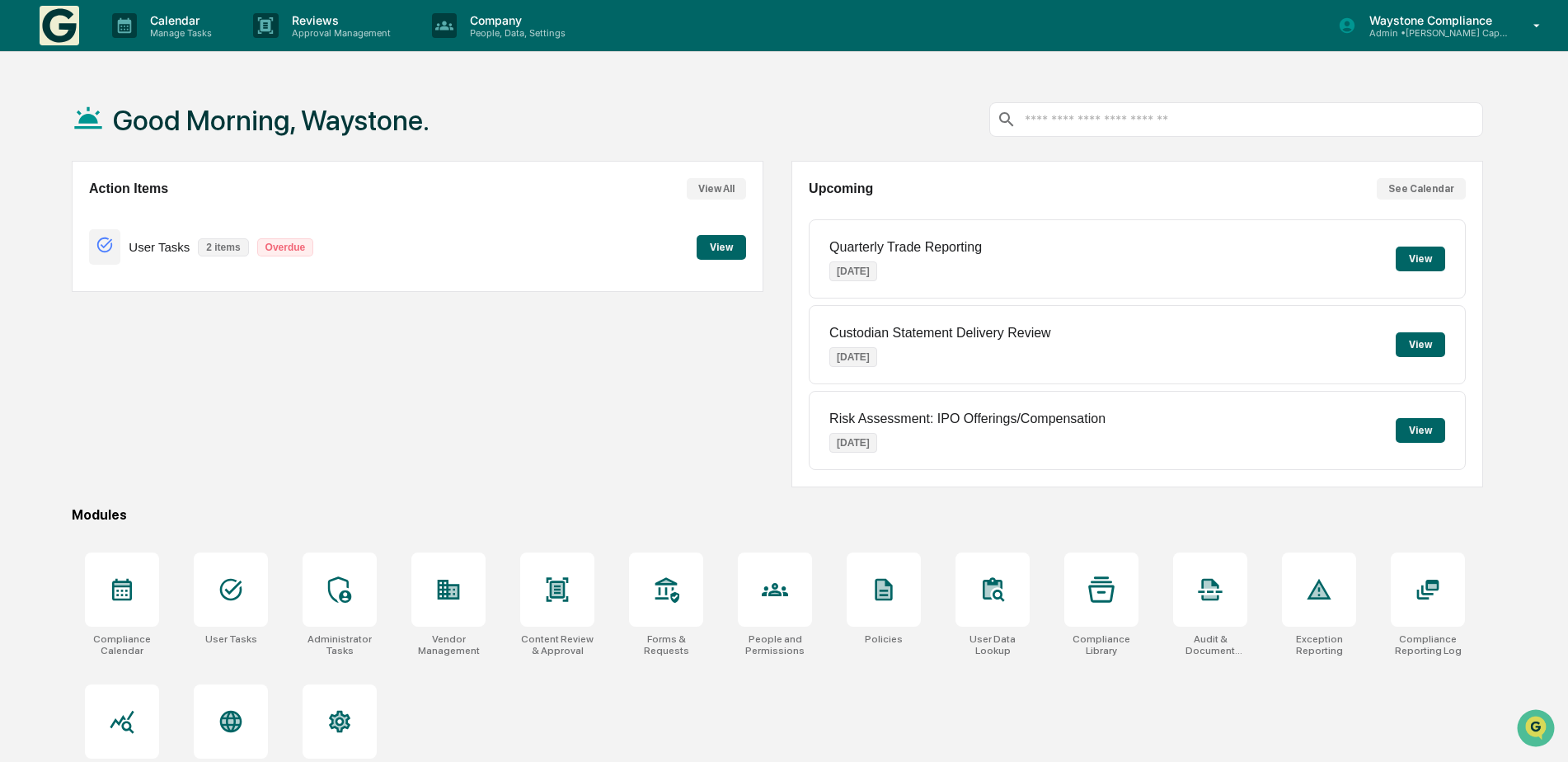
click at [723, 250] on button "View" at bounding box center [721, 247] width 49 height 24
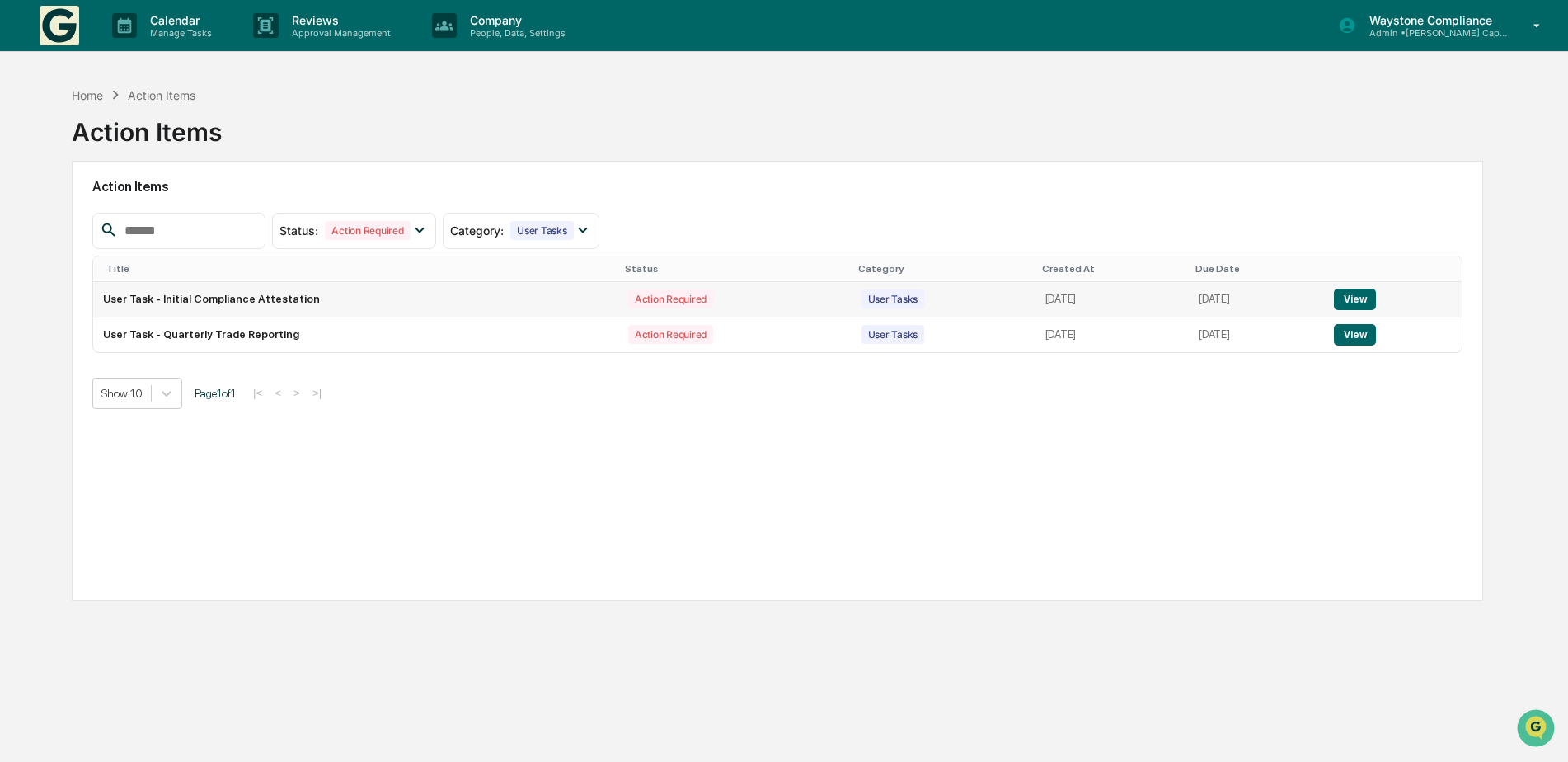
click at [1349, 303] on button "View" at bounding box center [1354, 299] width 42 height 21
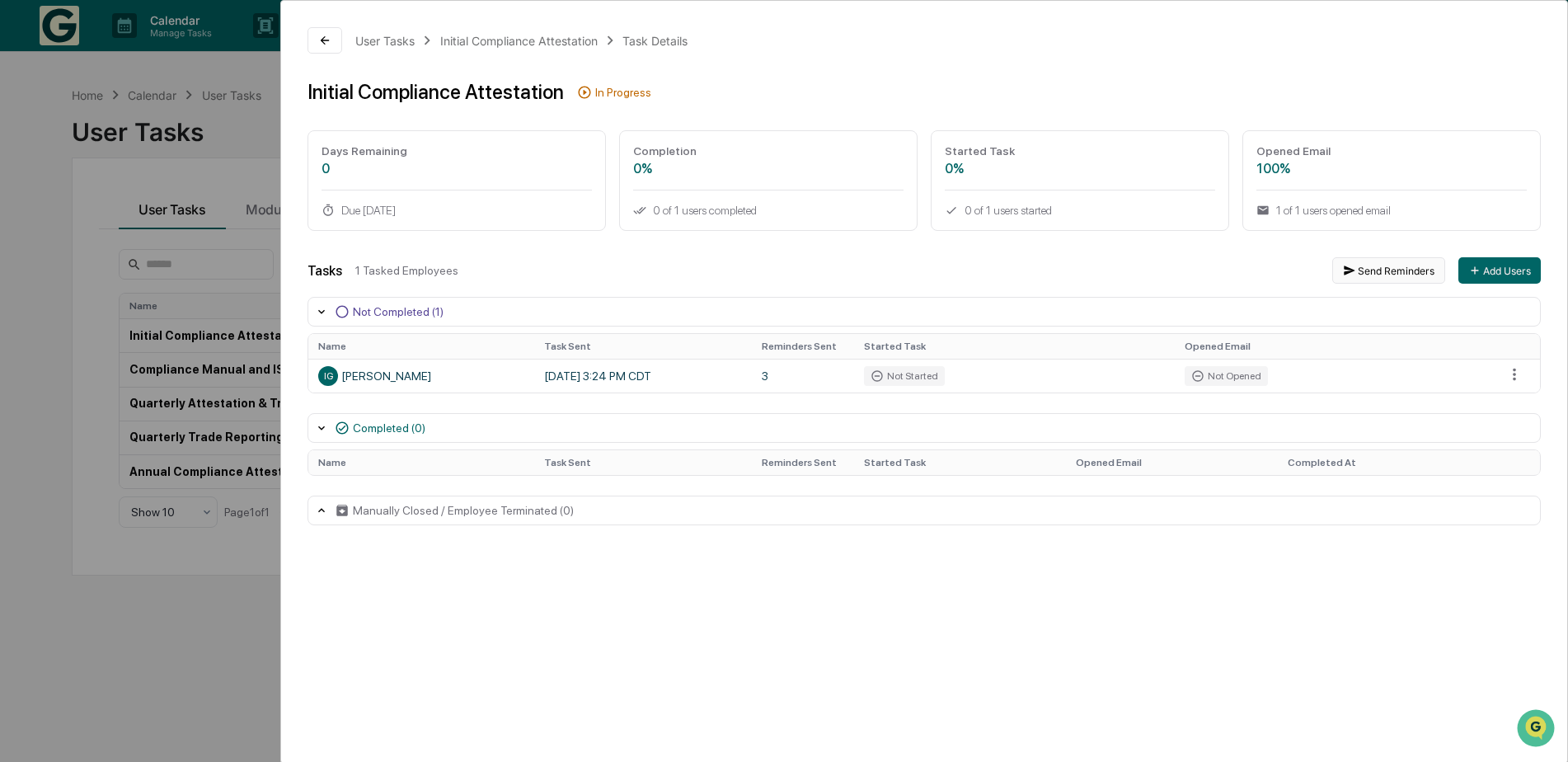
click at [1388, 270] on button "Send Reminders" at bounding box center [1388, 270] width 113 height 26
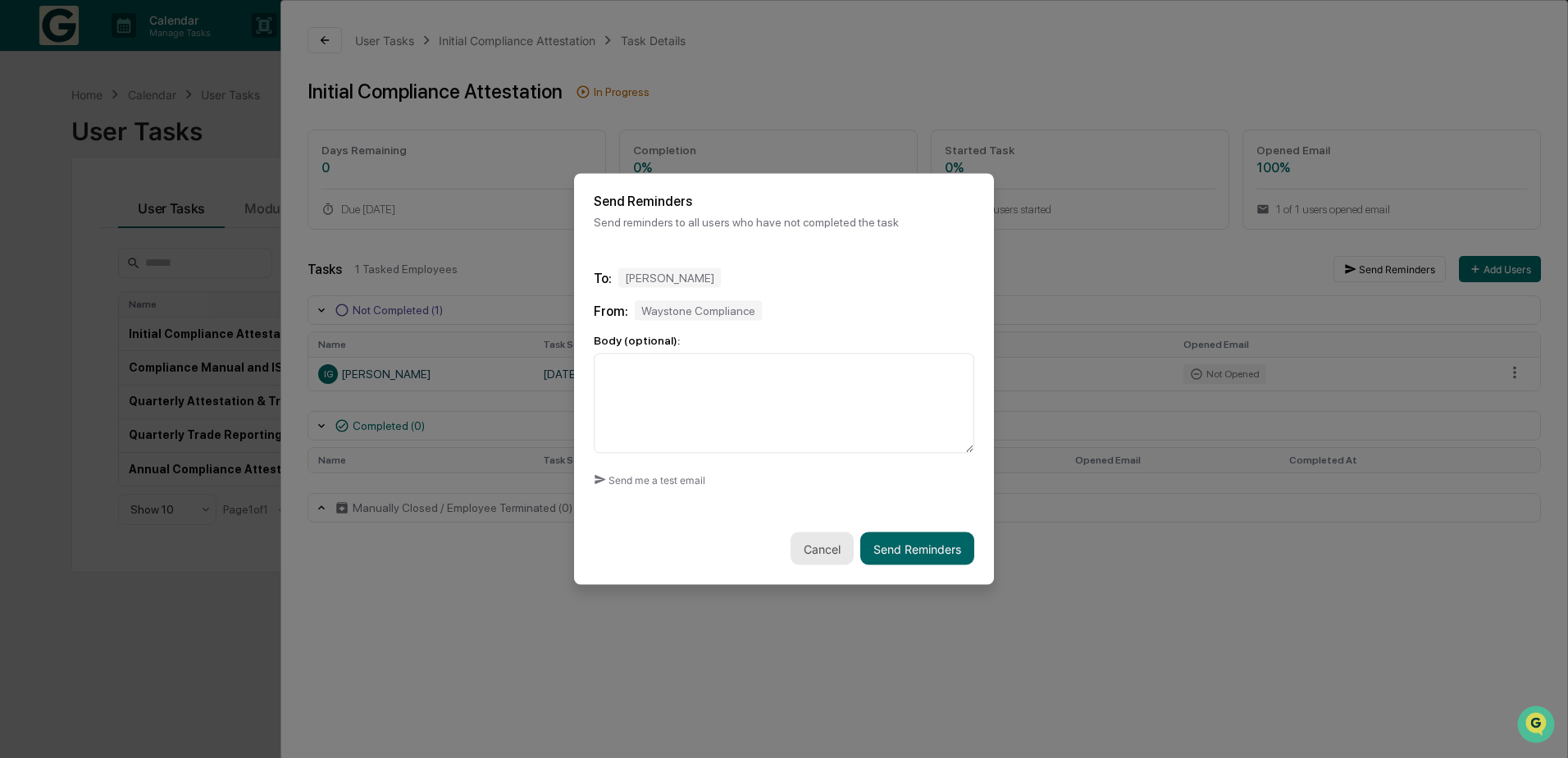
click at [816, 555] on button "Cancel" at bounding box center [822, 548] width 63 height 33
